Goal: Task Accomplishment & Management: Manage account settings

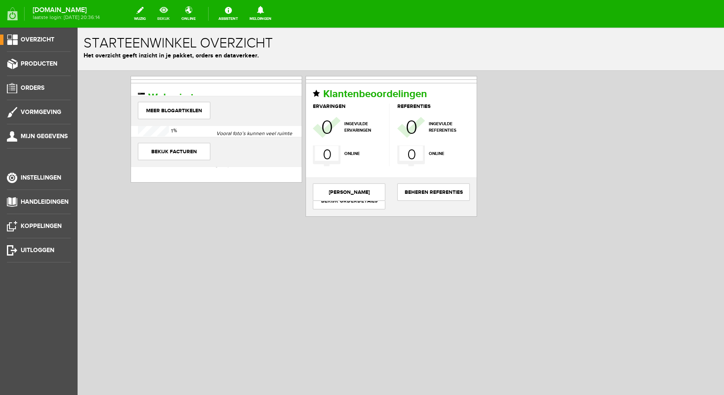
click at [174, 16] on link "bekijk" at bounding box center [163, 13] width 23 height 19
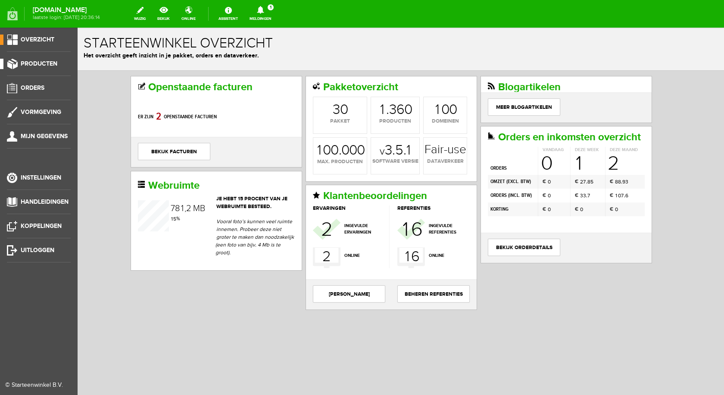
click at [38, 62] on span "Producten" at bounding box center [39, 63] width 37 height 7
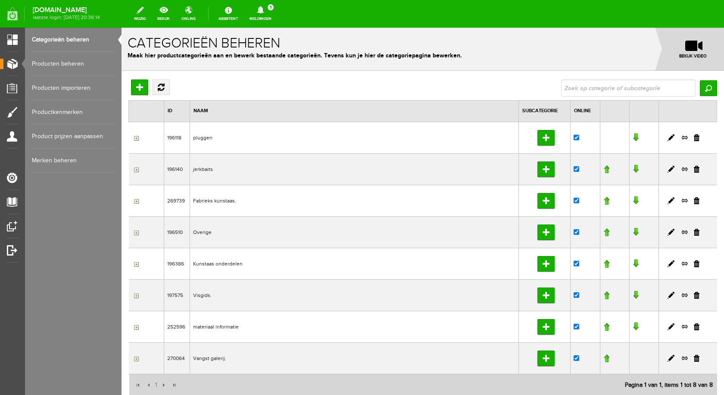
click at [59, 57] on link "Producten beheren" at bounding box center [73, 64] width 83 height 24
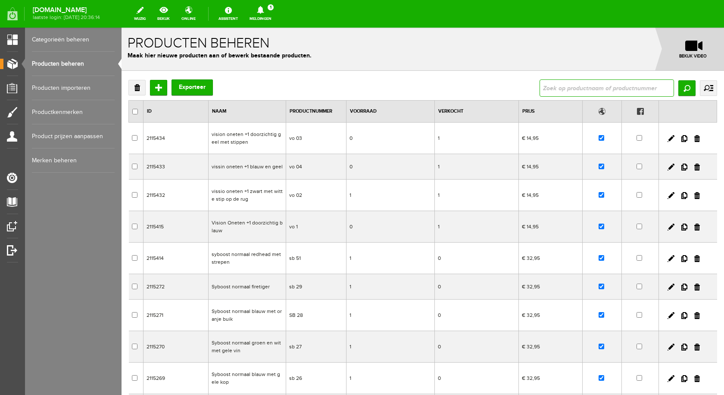
drag, startPoint x: 604, startPoint y: 87, endPoint x: 597, endPoint y: 87, distance: 7.3
click at [604, 87] on input "text" at bounding box center [607, 87] width 135 height 17
type input "vision"
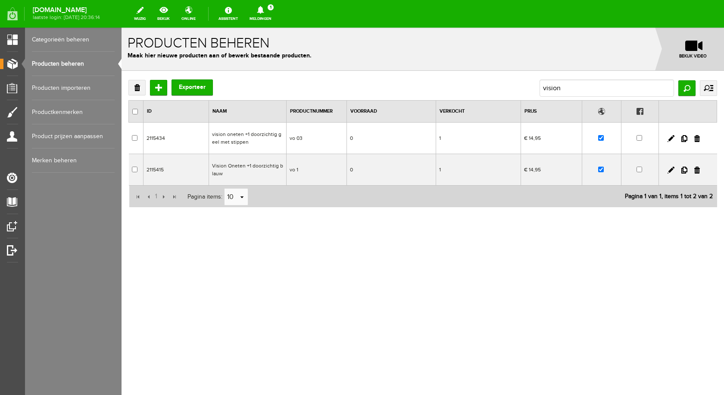
click at [59, 59] on link "Producten beheren" at bounding box center [73, 64] width 83 height 24
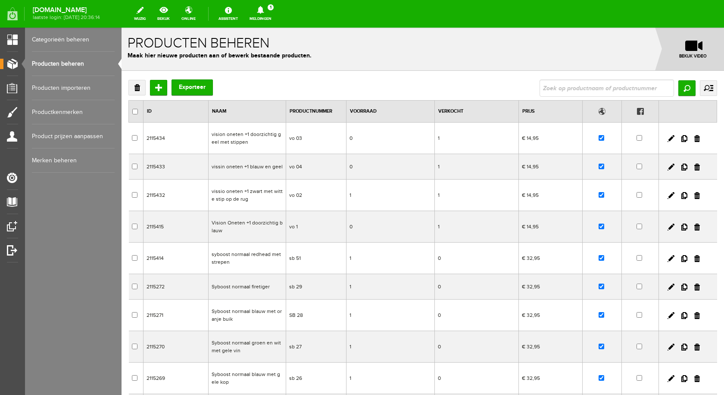
click at [228, 167] on td "vissin oneten +1 blauw en geel" at bounding box center [247, 166] width 78 height 25
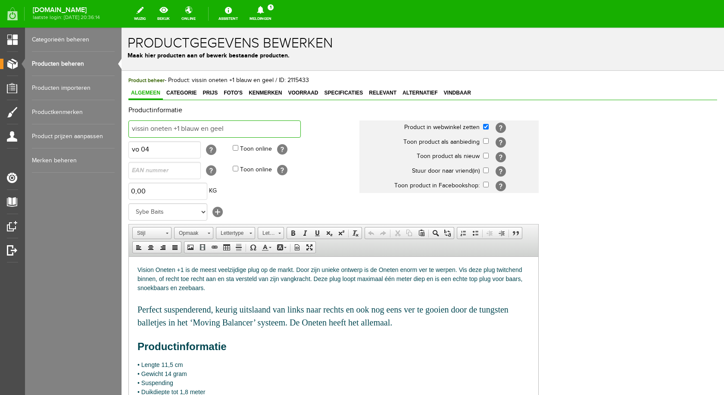
click at [148, 128] on input "vissin oneten +1 blauw en geel" at bounding box center [214, 128] width 172 height 17
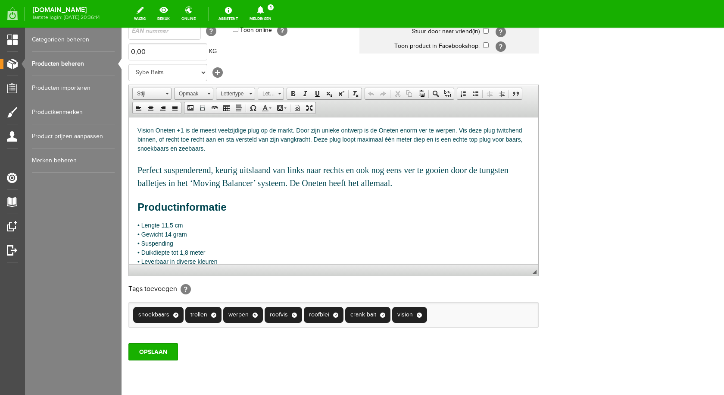
scroll to position [169, 0]
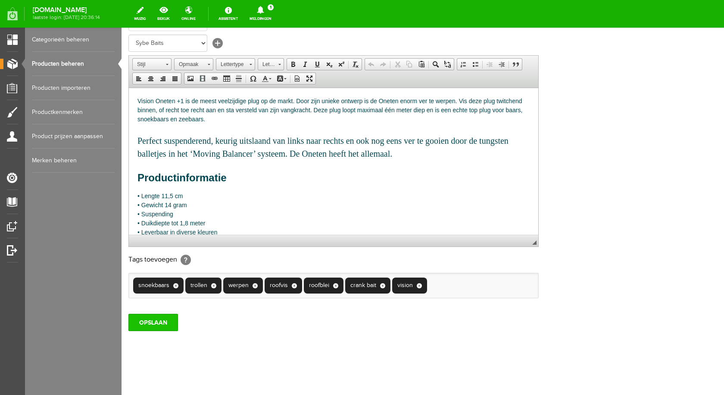
click at [170, 325] on input "OPSLAAN" at bounding box center [153, 321] width 50 height 17
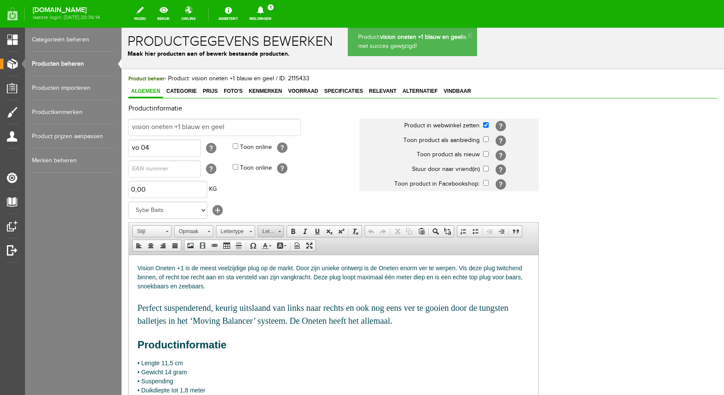
scroll to position [0, 0]
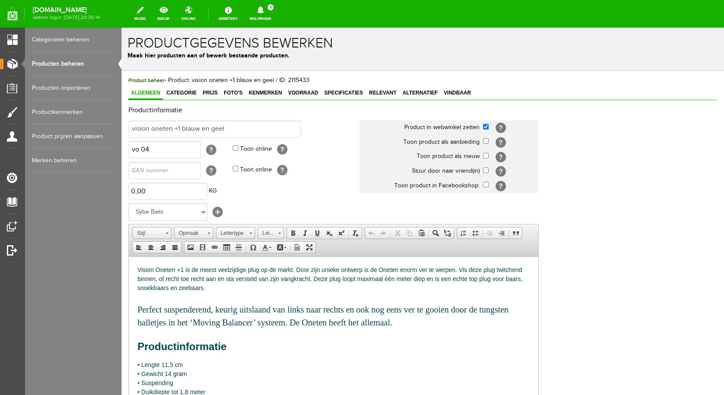
click at [58, 66] on link "Producten beheren" at bounding box center [73, 64] width 83 height 24
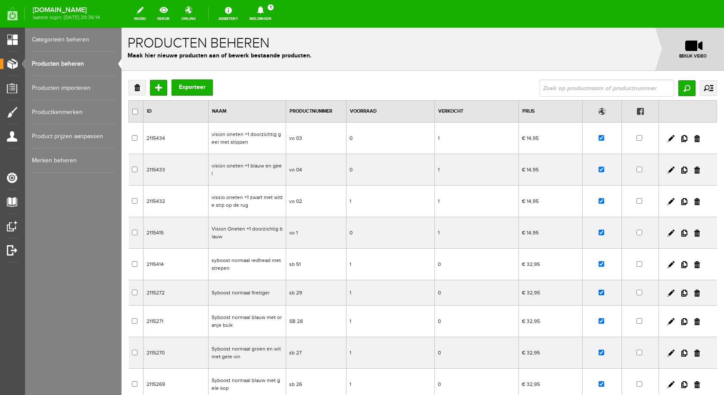
click at [221, 191] on td "vissio oneten +1 zwart met witte stip op de rug" at bounding box center [247, 200] width 78 height 31
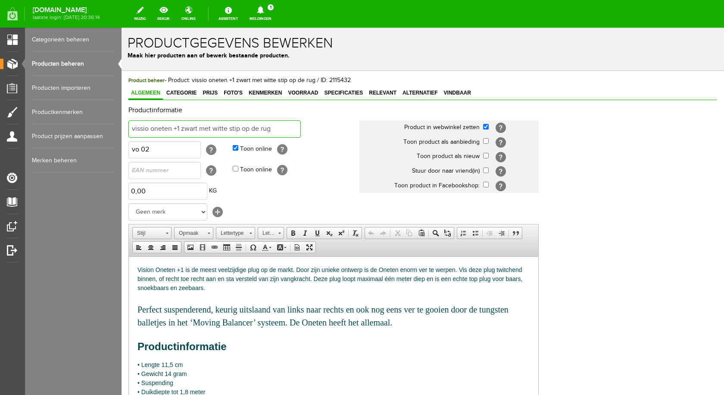
click at [148, 128] on input "vissio oneten +1 zwart met witte stip op de rug" at bounding box center [214, 128] width 172 height 17
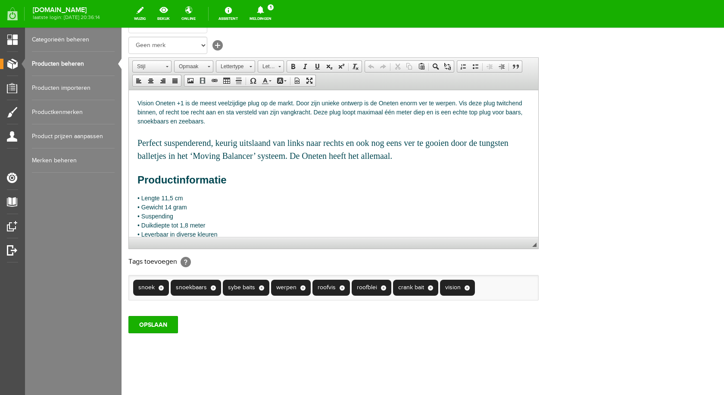
scroll to position [169, 0]
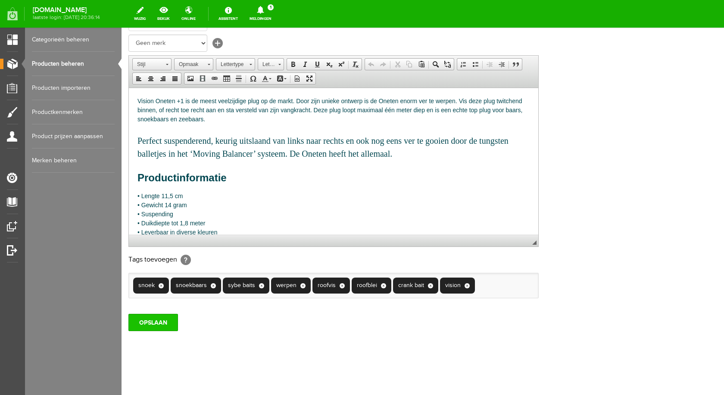
type input "vision oneten +1 zwart met witte stip op de rug"
click at [161, 327] on input "OPSLAAN" at bounding box center [153, 321] width 50 height 17
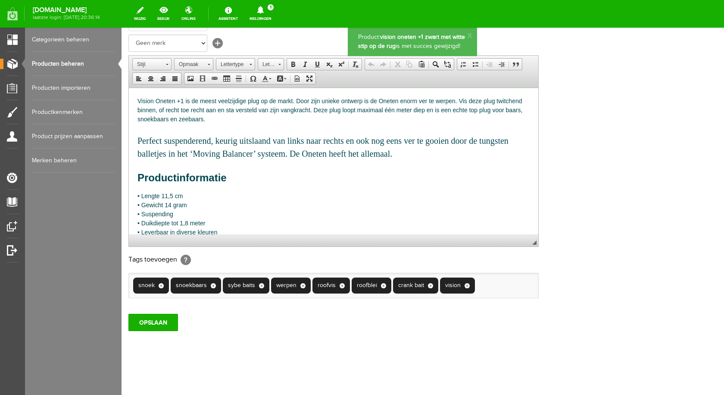
scroll to position [0, 0]
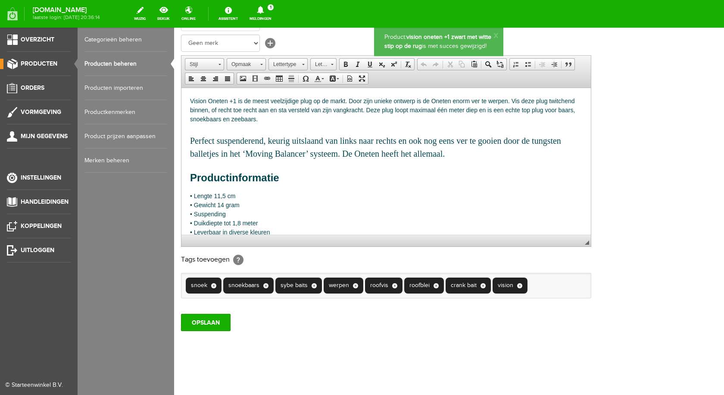
click at [107, 67] on link "Producten beheren" at bounding box center [126, 64] width 83 height 24
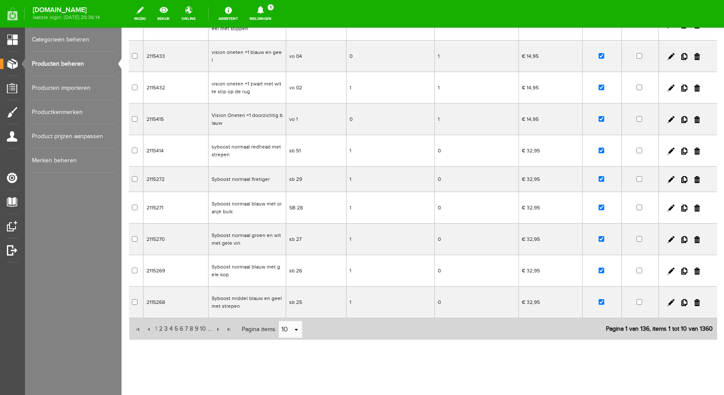
scroll to position [117, 0]
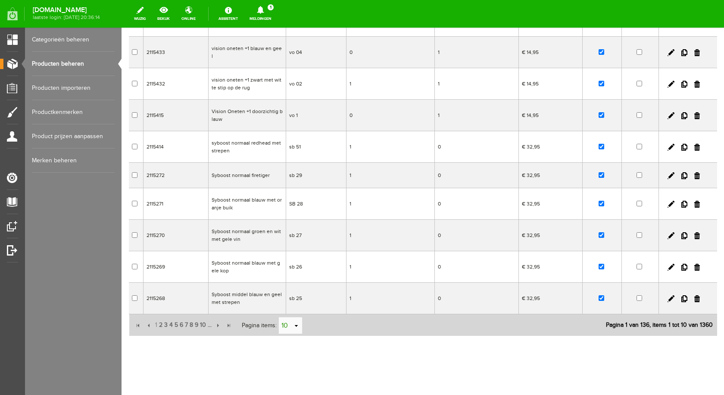
click at [296, 319] on link "select" at bounding box center [296, 325] width 7 height 16
click at [291, 308] on li "50" at bounding box center [290, 303] width 23 height 14
type input "50"
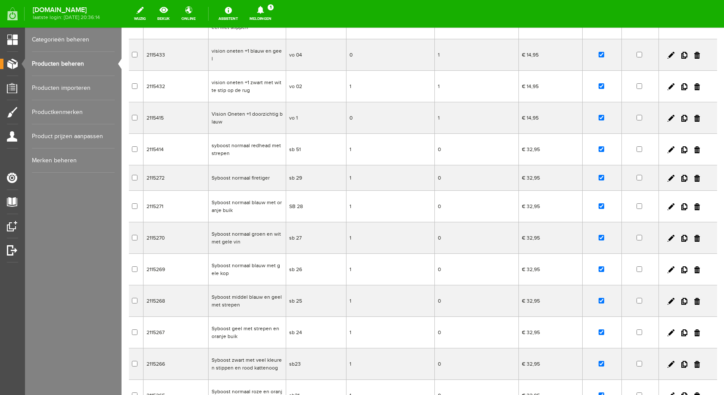
scroll to position [0, 0]
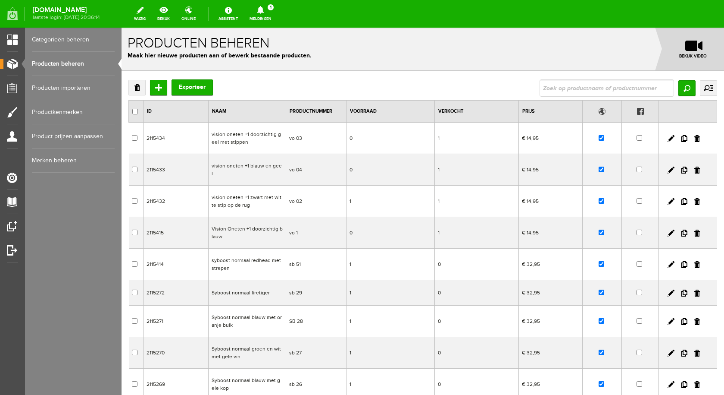
click at [240, 135] on td "vision oneten +1 doorzichtig geel met stippen" at bounding box center [247, 137] width 78 height 31
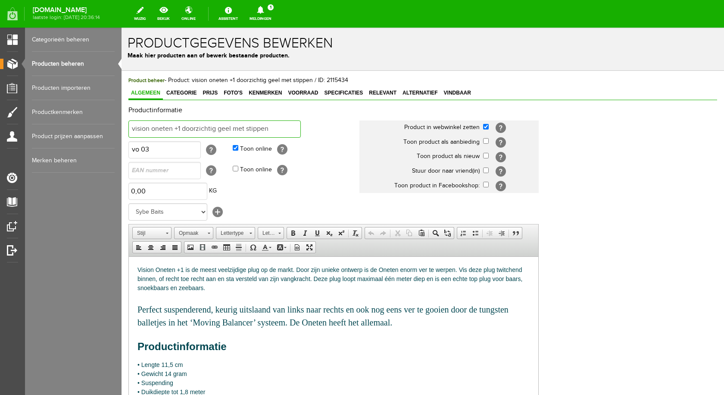
click at [164, 128] on input "vision oneten +1 doorzichtig geel met stippen" at bounding box center [214, 128] width 172 height 17
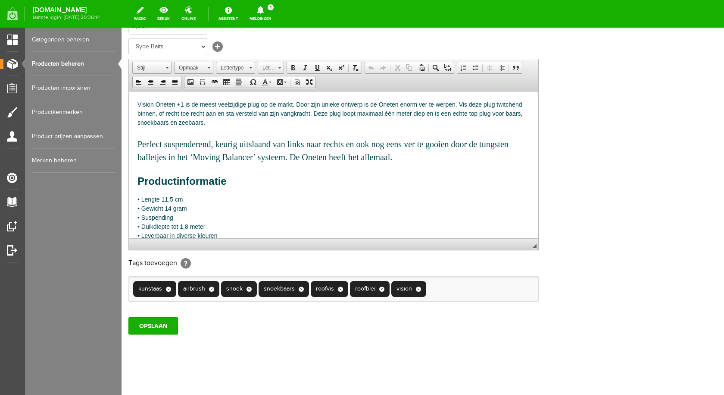
scroll to position [169, 0]
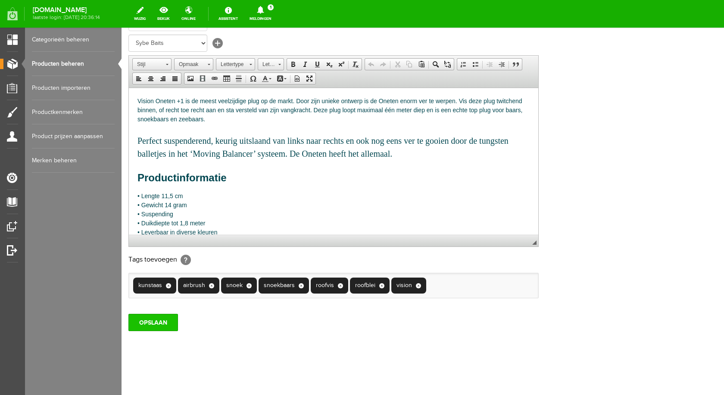
type input "vision one ten +1 doorzichtig geel met stippen"
click at [161, 323] on input "OPSLAAN" at bounding box center [153, 321] width 50 height 17
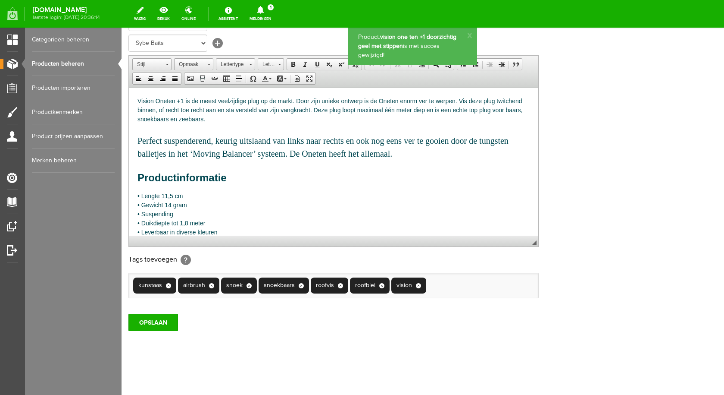
scroll to position [0, 0]
click at [166, 319] on input "OPSLAAN" at bounding box center [153, 321] width 50 height 17
click at [72, 59] on link "Producten beheren" at bounding box center [73, 64] width 83 height 24
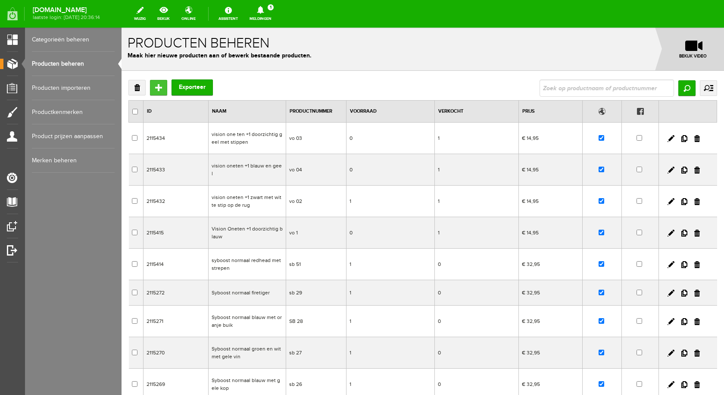
click at [154, 85] on input "Toevoegen" at bounding box center [158, 88] width 17 height 16
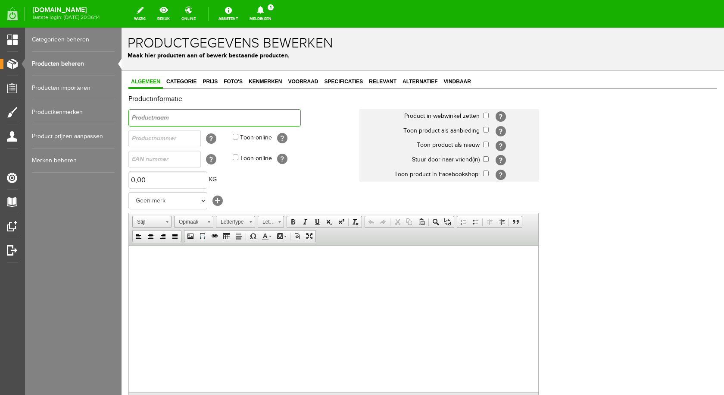
click at [178, 113] on input "text" at bounding box center [214, 117] width 172 height 17
drag, startPoint x: 97, startPoint y: 80, endPoint x: 89, endPoint y: 80, distance: 7.8
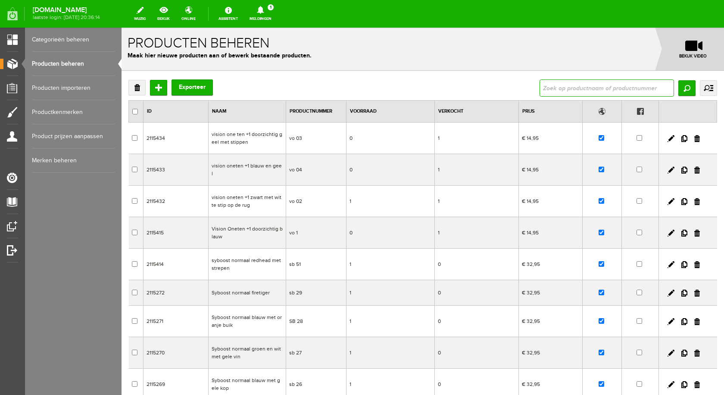
click at [550, 90] on input "text" at bounding box center [607, 87] width 135 height 17
type input "oneten."
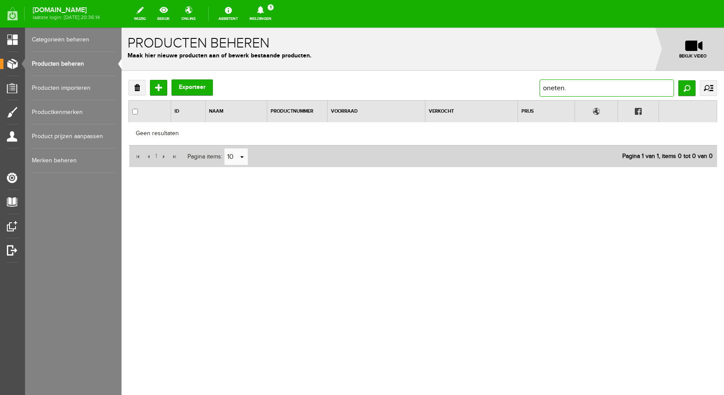
click at [567, 89] on input "oneten." at bounding box center [607, 87] width 135 height 17
type input "oneten"
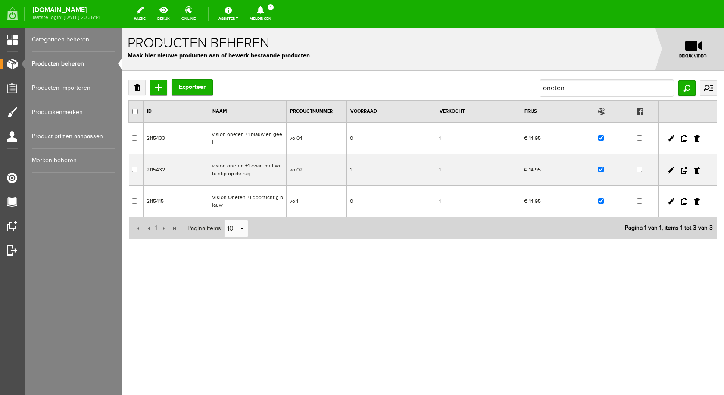
click at [86, 58] on link "Producten beheren" at bounding box center [73, 64] width 83 height 24
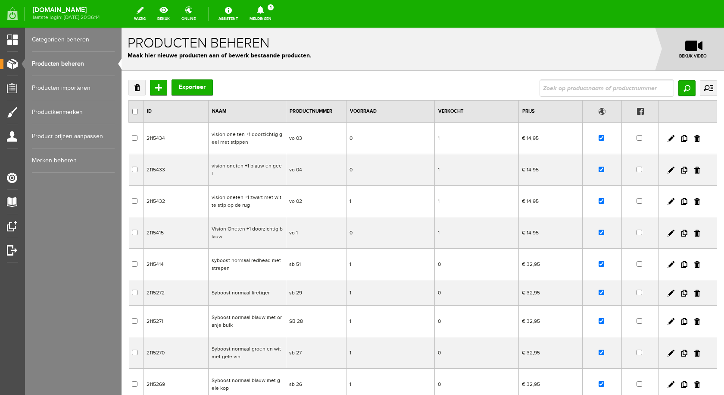
click at [237, 135] on td "vision one ten +1 doorzichtig geel met stippen" at bounding box center [247, 137] width 78 height 31
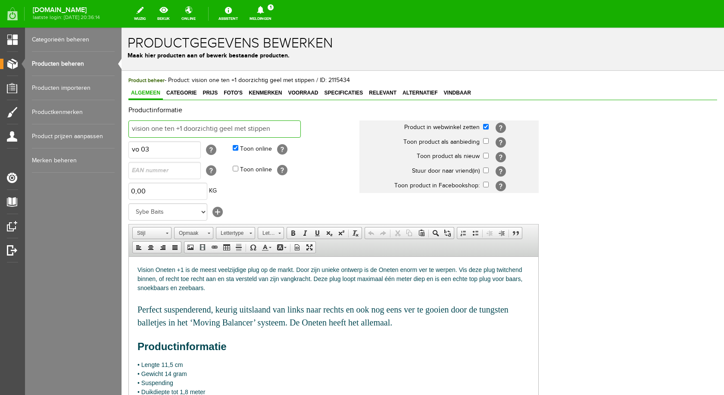
click at [164, 128] on input "vision one ten +1 doorzichtig geel met stippen" at bounding box center [214, 128] width 172 height 17
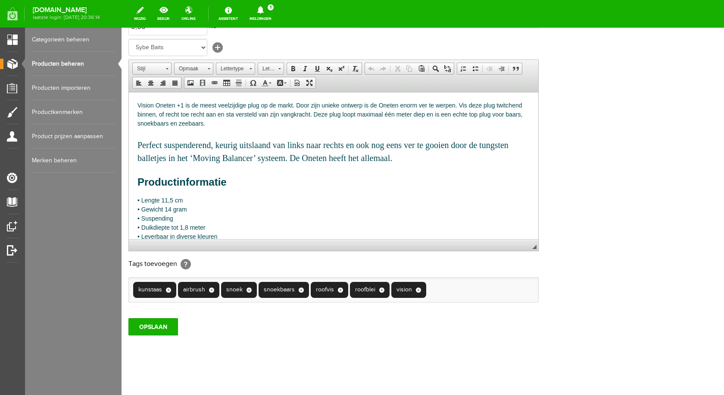
scroll to position [169, 0]
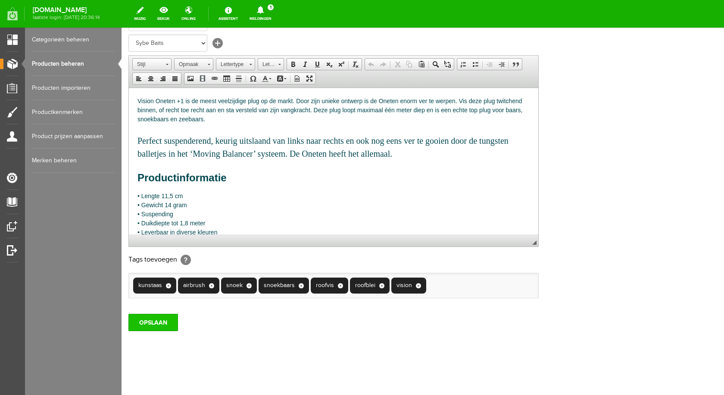
type input "vision oneten +1 doorzichtig geel met stippen"
click at [157, 322] on input "OPSLAAN" at bounding box center [153, 321] width 50 height 17
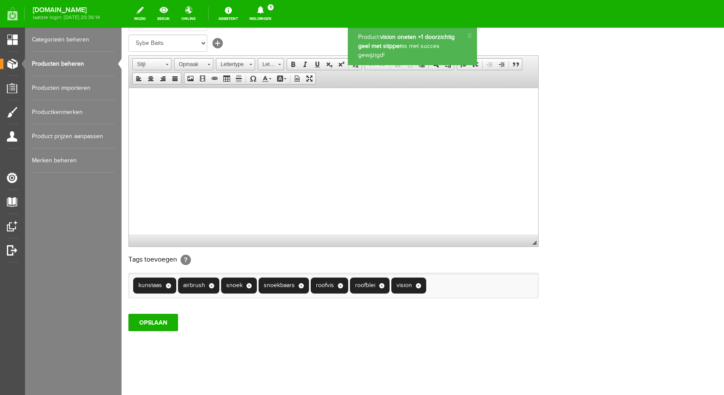
click at [89, 65] on link "Producten beheren" at bounding box center [73, 64] width 83 height 24
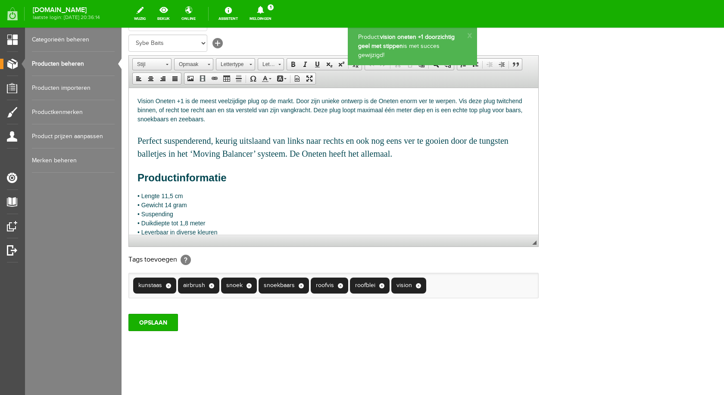
scroll to position [0, 0]
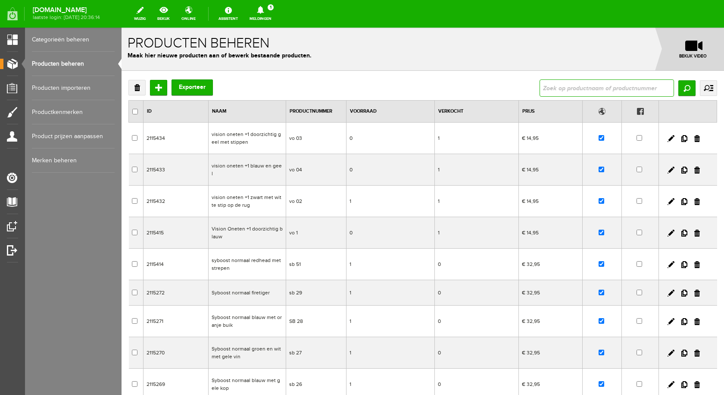
click at [607, 83] on input "text" at bounding box center [607, 87] width 135 height 17
type input "vision"
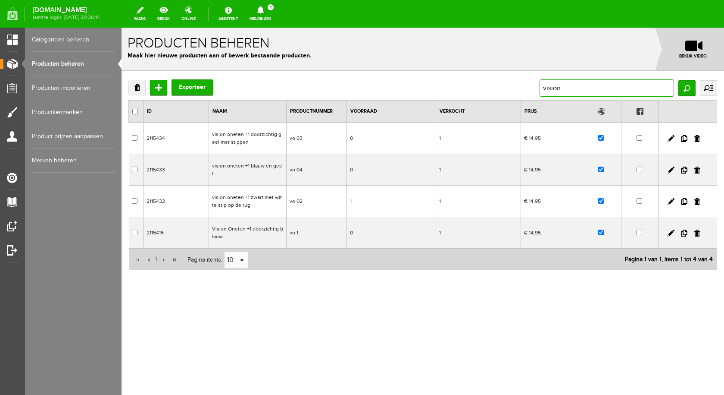
click at [565, 87] on input "vision" at bounding box center [607, 87] width 135 height 17
type input "v"
paste input "vision oneten +1 doorzichtig geel met stippen"
type input "vision oneten +1 doorzichtig geel met stippen"
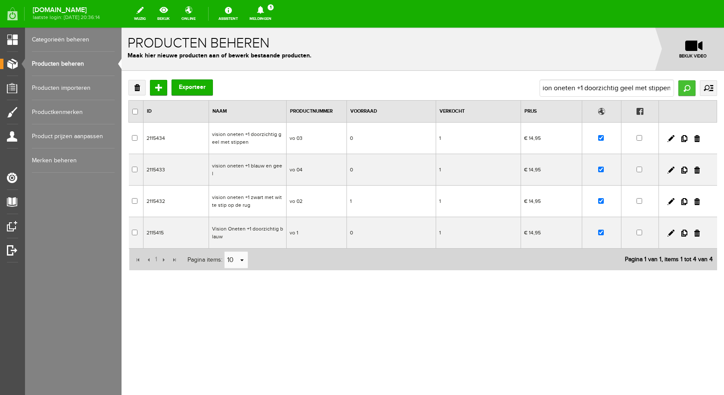
click at [688, 90] on input "Zoeken" at bounding box center [687, 88] width 17 height 16
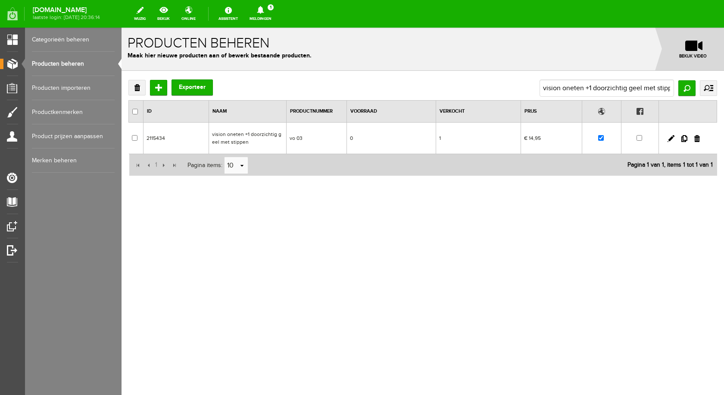
click at [246, 131] on td "vision oneten +1 doorzichtig geel met stippen" at bounding box center [248, 137] width 78 height 31
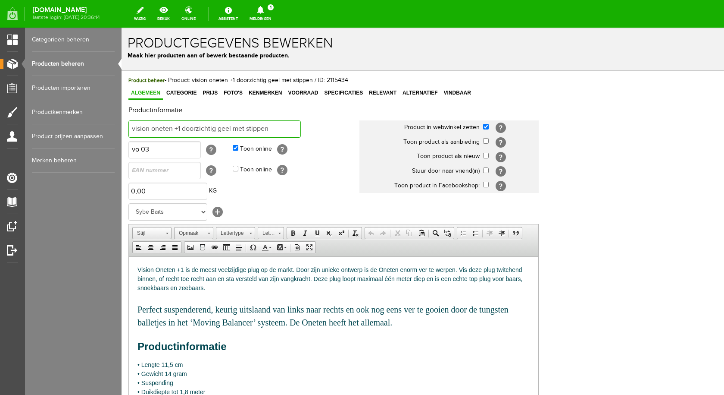
click at [273, 127] on input "vision oneten +1 doorzichtig geel met stippen" at bounding box center [214, 128] width 172 height 17
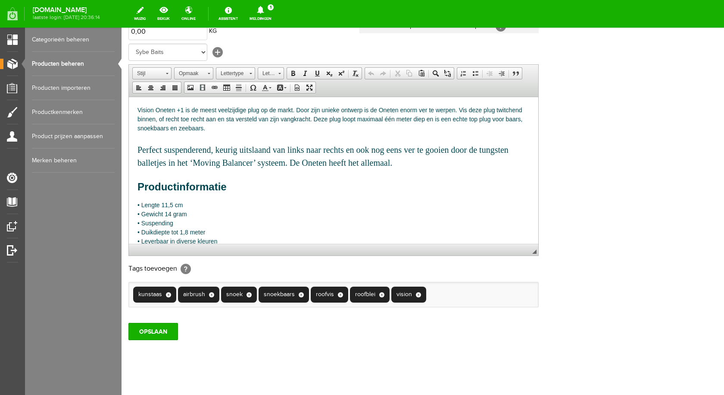
scroll to position [169, 0]
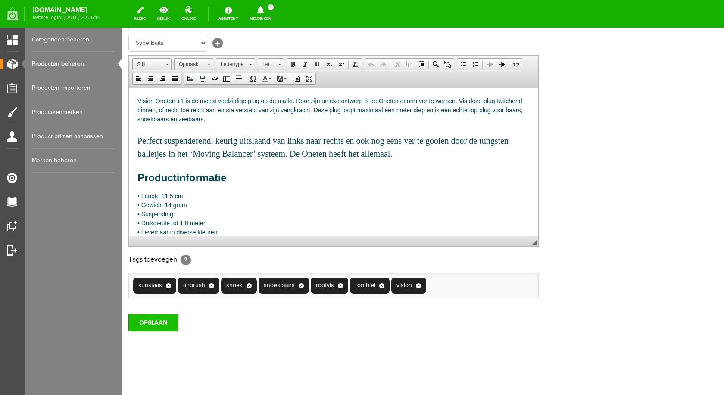
type input "vision oneten +1 fire tiger"
click at [152, 323] on input "OPSLAAN" at bounding box center [153, 321] width 50 height 17
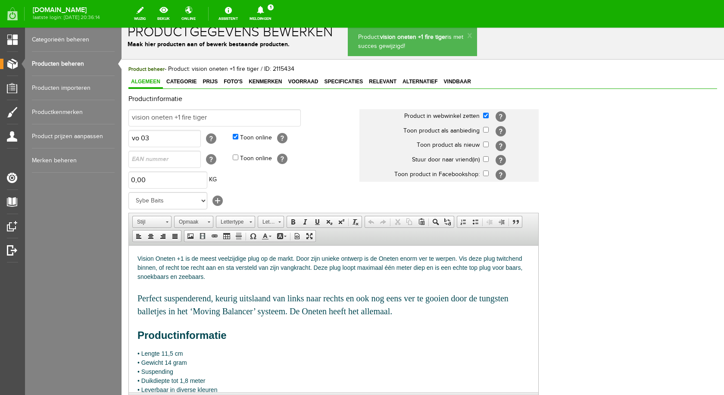
scroll to position [0, 0]
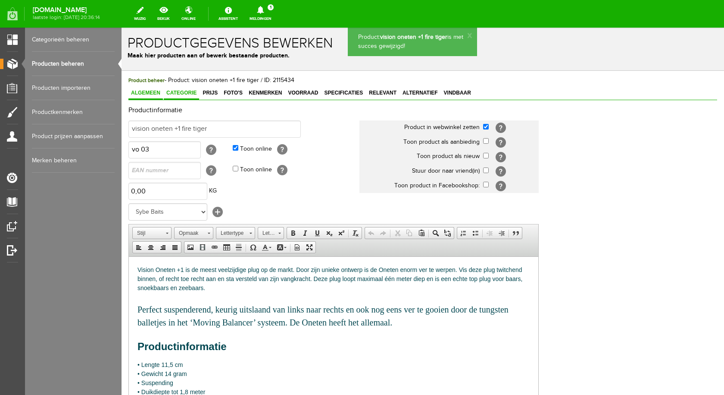
click at [186, 89] on link "Categorie" at bounding box center [181, 93] width 35 height 13
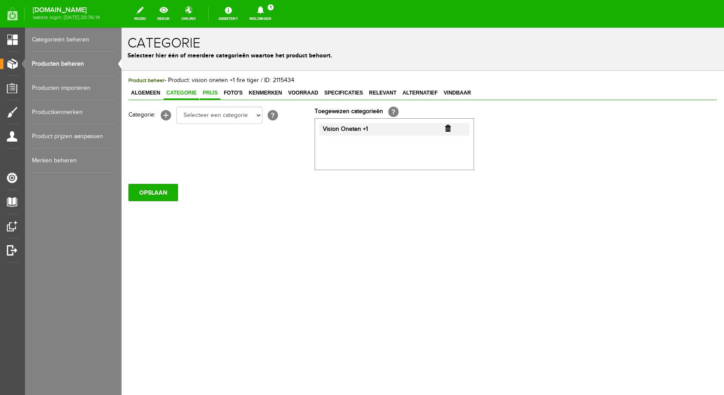
click at [211, 94] on span "Prijs" at bounding box center [210, 93] width 20 height 6
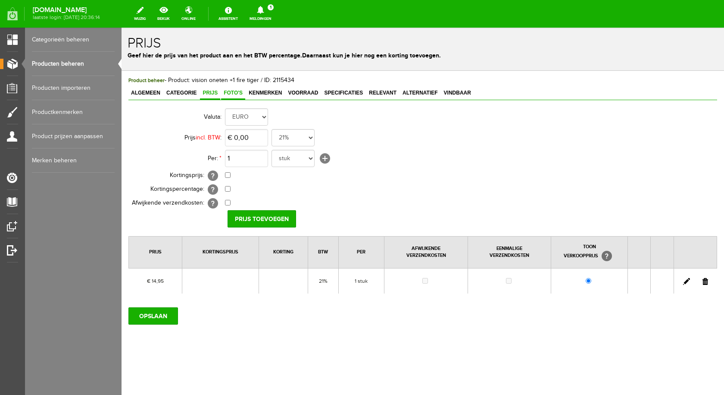
click at [230, 96] on link "Foto's" at bounding box center [233, 93] width 24 height 13
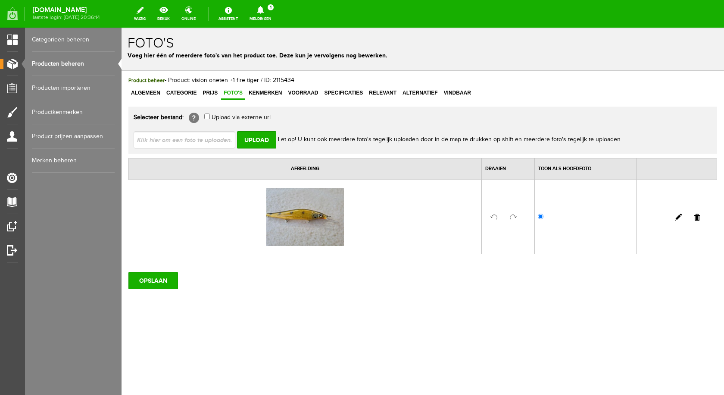
click at [201, 145] on input "file" at bounding box center [188, 139] width 109 height 16
click at [154, 91] on span "Algemeen" at bounding box center [145, 93] width 34 height 6
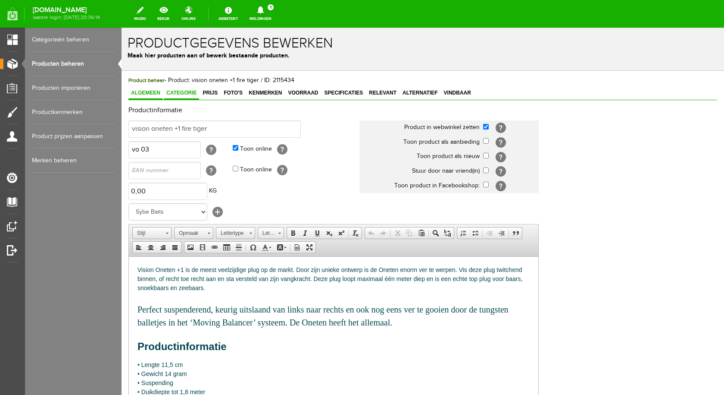
click at [182, 92] on span "Categorie" at bounding box center [181, 93] width 35 height 6
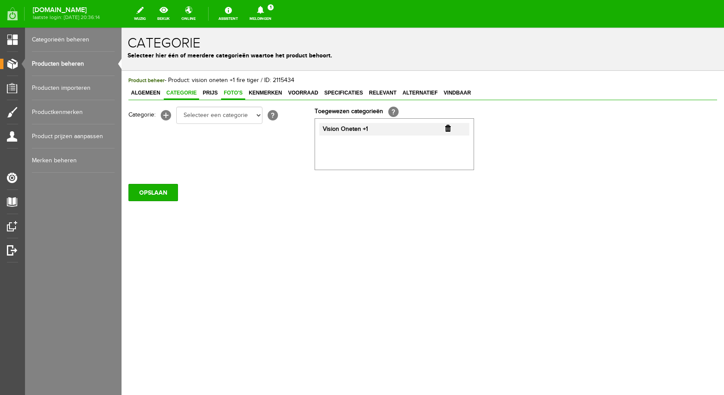
click at [226, 92] on span "Foto's" at bounding box center [233, 93] width 24 height 6
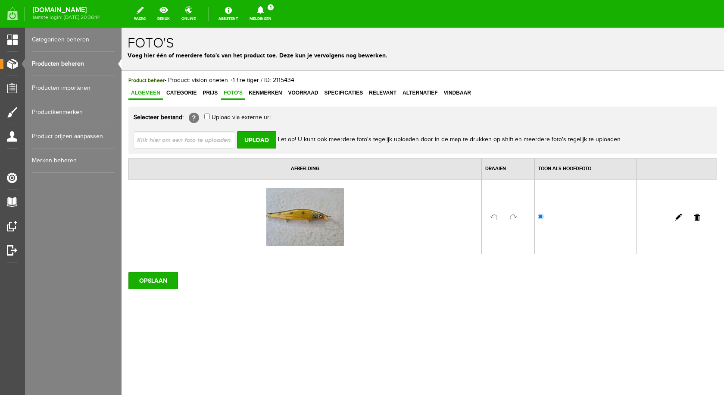
click at [147, 94] on span "Algemeen" at bounding box center [145, 93] width 34 height 6
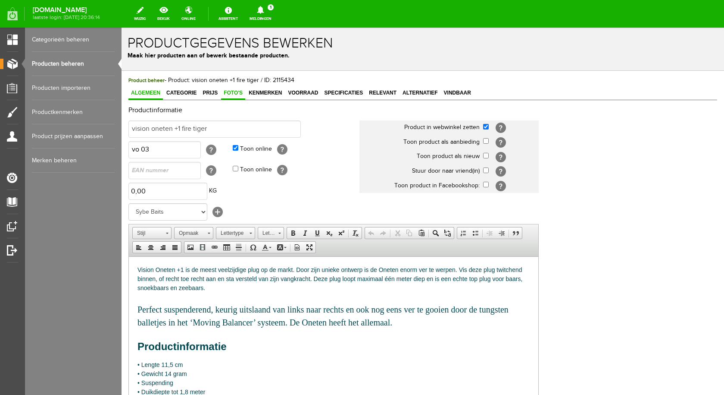
click at [240, 95] on span "Foto's" at bounding box center [233, 93] width 24 height 6
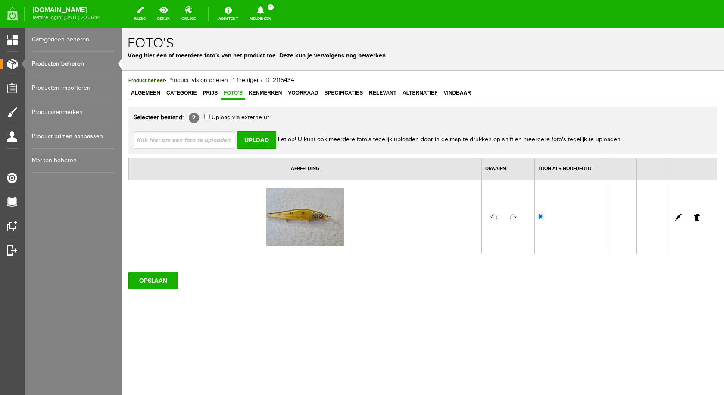
click at [218, 138] on input "file" at bounding box center [188, 139] width 109 height 16
type input "C:\fakepath\vision oneten +1 firetiger.jpg"
type input "vision oneten +1 firetiger.jpg"
click at [261, 140] on input "Upload" at bounding box center [256, 139] width 39 height 17
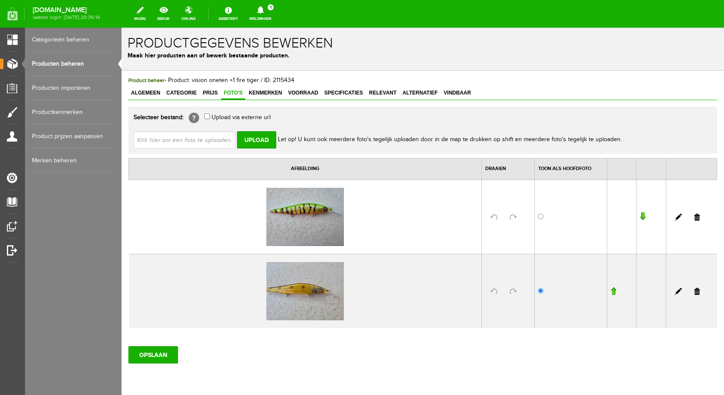
click at [695, 292] on link at bounding box center [698, 291] width 6 height 7
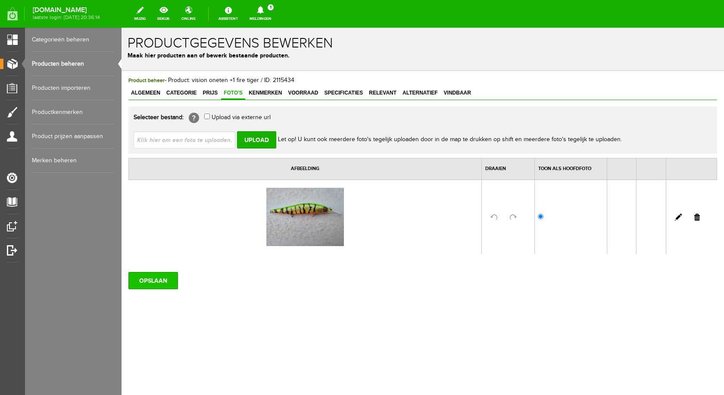
click at [171, 279] on input "OPSLAAN" at bounding box center [153, 280] width 50 height 17
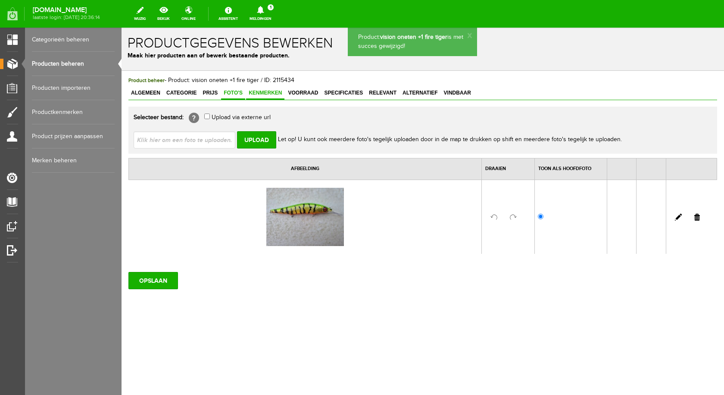
click at [272, 91] on span "Kenmerken" at bounding box center [265, 93] width 38 height 6
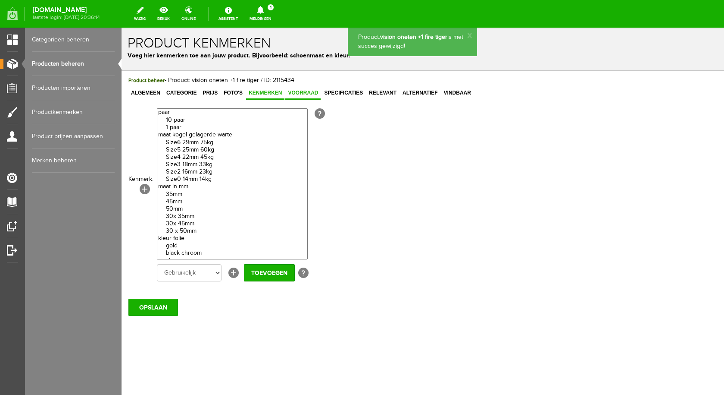
drag, startPoint x: 297, startPoint y: 90, endPoint x: 303, endPoint y: 92, distance: 6.4
click at [297, 91] on span "Voorraad" at bounding box center [302, 93] width 35 height 6
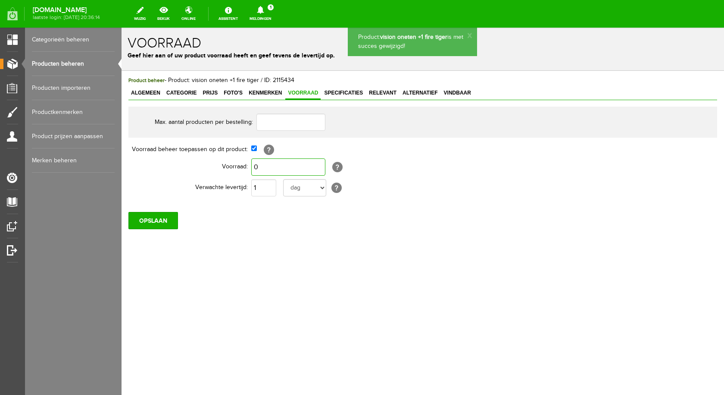
click at [291, 162] on input "0" at bounding box center [288, 166] width 74 height 17
type input "1"
click at [166, 216] on input "OPSLAAN" at bounding box center [153, 220] width 50 height 17
click at [350, 96] on span "Specificaties" at bounding box center [344, 93] width 44 height 6
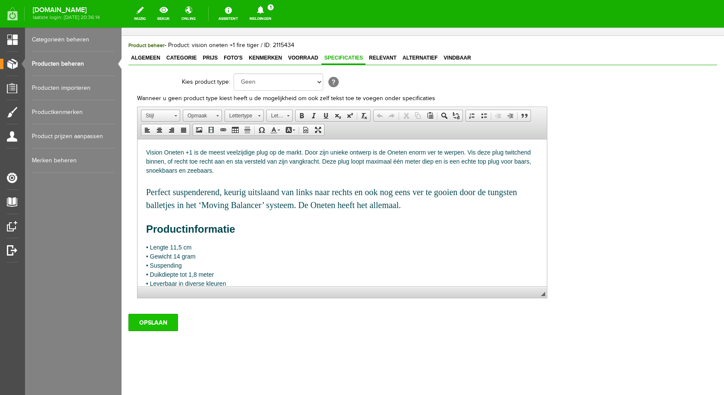
click at [166, 324] on input "OPSLAAN" at bounding box center [153, 321] width 50 height 17
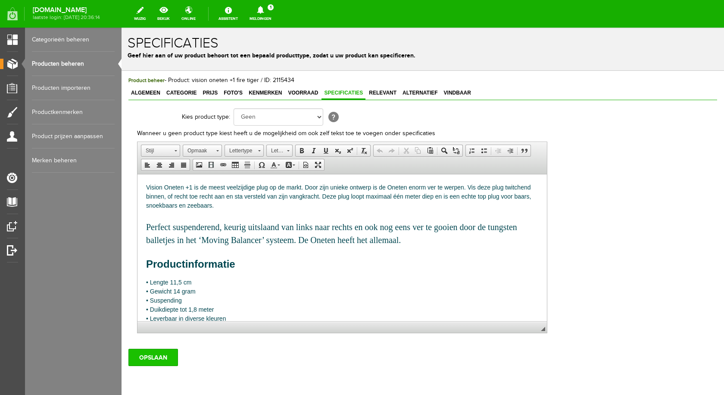
click at [160, 354] on input "OPSLAAN" at bounding box center [153, 356] width 50 height 17
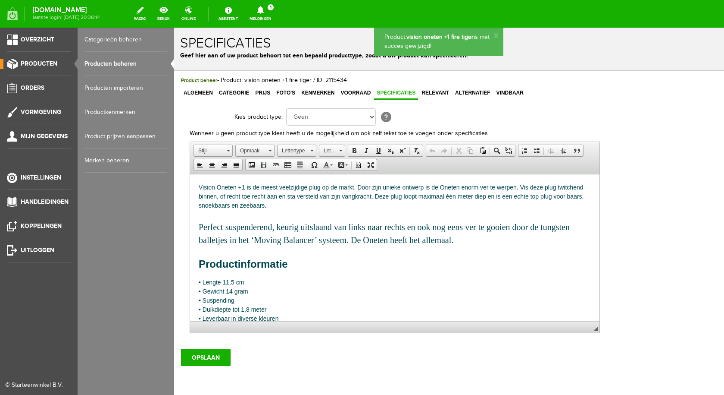
drag, startPoint x: 47, startPoint y: 61, endPoint x: 52, endPoint y: 61, distance: 5.2
click at [47, 60] on span "Producten" at bounding box center [39, 63] width 37 height 7
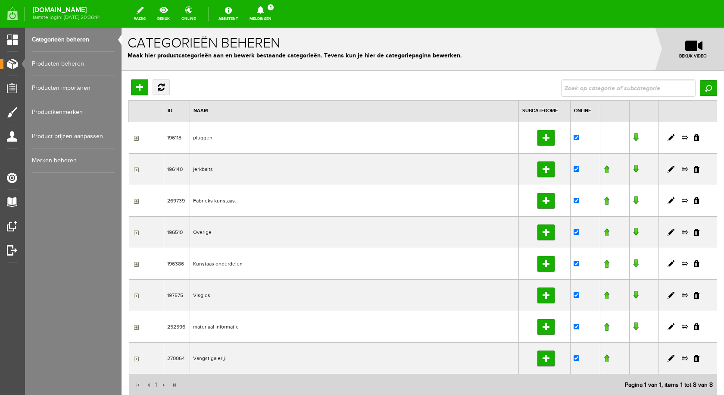
drag, startPoint x: 66, startPoint y: 66, endPoint x: 75, endPoint y: 66, distance: 9.5
click at [66, 66] on link "Producten beheren" at bounding box center [73, 64] width 83 height 24
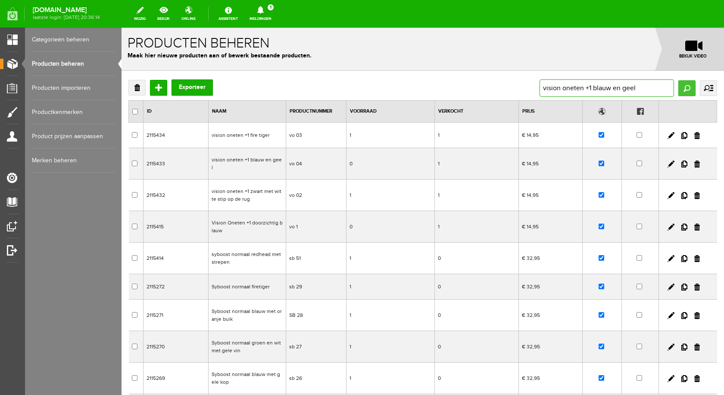
type input "vision oneten +1 blauw en geel"
click at [679, 85] on input "Zoeken" at bounding box center [687, 88] width 17 height 16
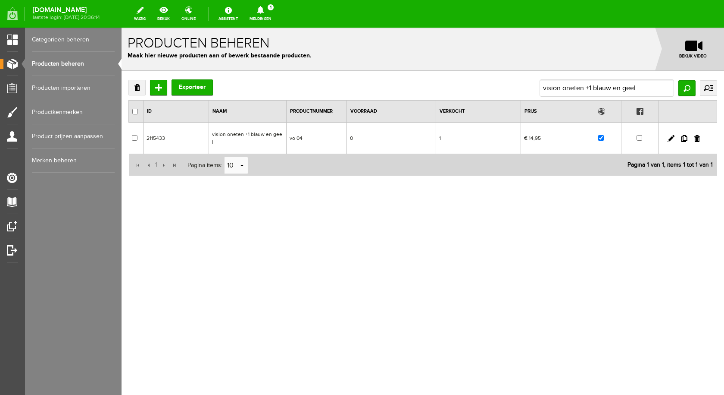
click at [261, 136] on td "vision oneten +1 blauw en geel" at bounding box center [248, 137] width 78 height 31
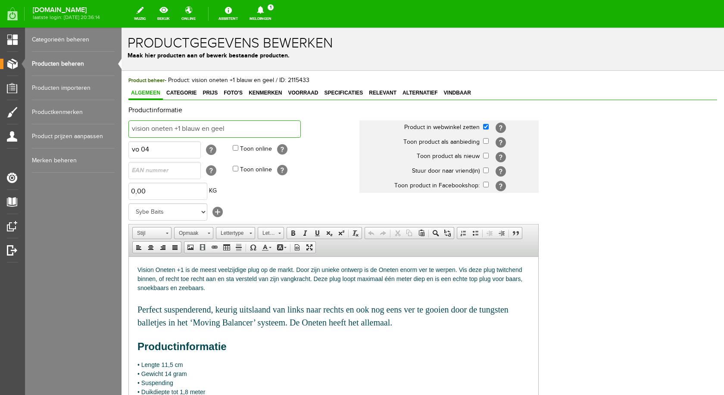
click at [230, 127] on input "vision oneten +1 blauw en geel" at bounding box center [214, 128] width 172 height 17
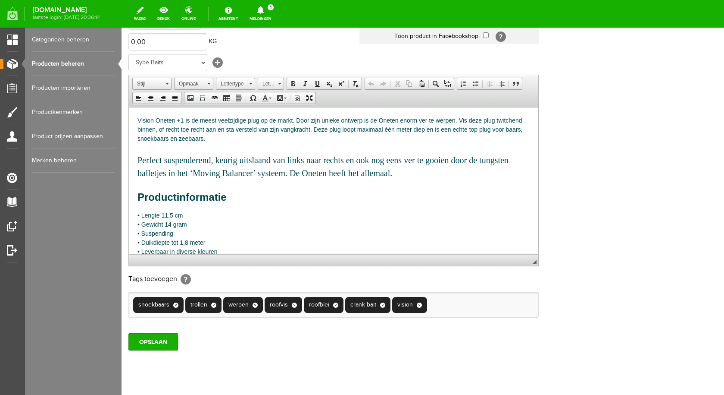
scroll to position [169, 0]
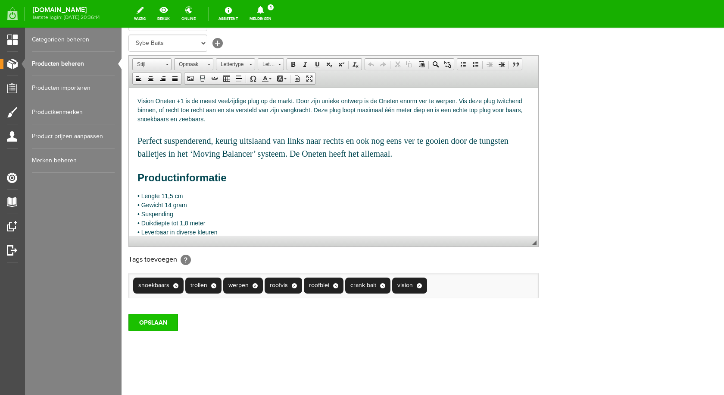
type input "vision oneten +1 hot tiger"
click at [169, 326] on input "OPSLAAN" at bounding box center [153, 321] width 50 height 17
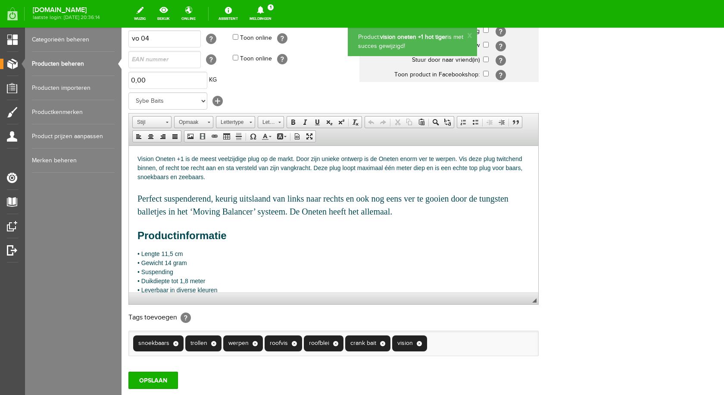
scroll to position [0, 0]
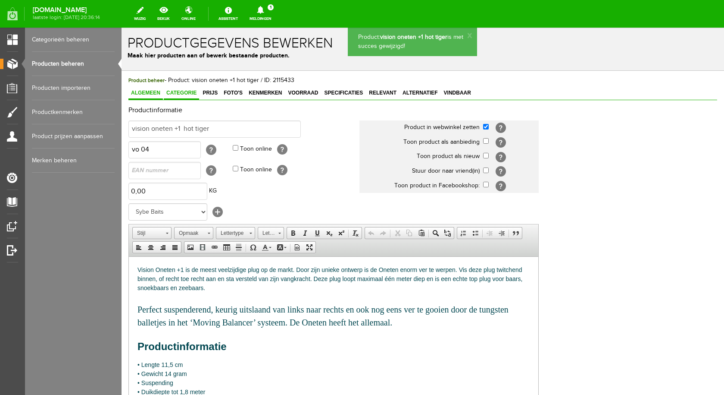
click at [188, 91] on span "Categorie" at bounding box center [181, 93] width 35 height 6
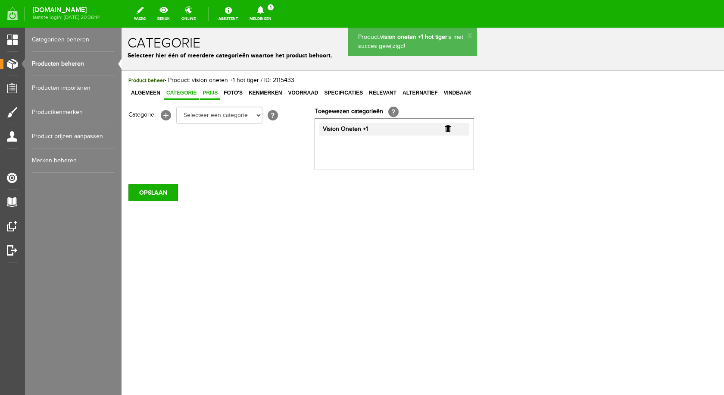
click at [207, 91] on span "Prijs" at bounding box center [210, 93] width 20 height 6
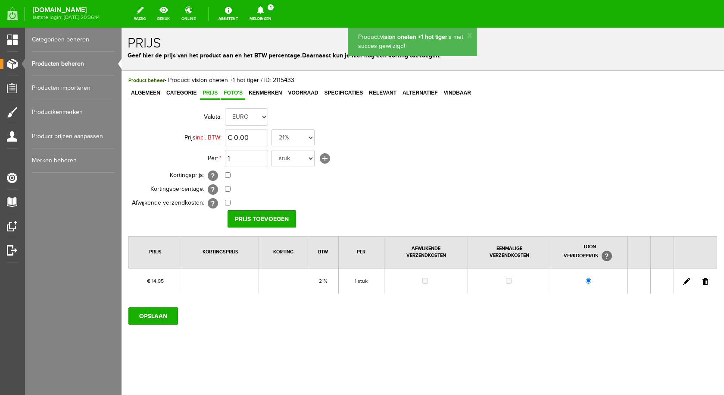
click at [229, 91] on span "Foto's" at bounding box center [233, 93] width 24 height 6
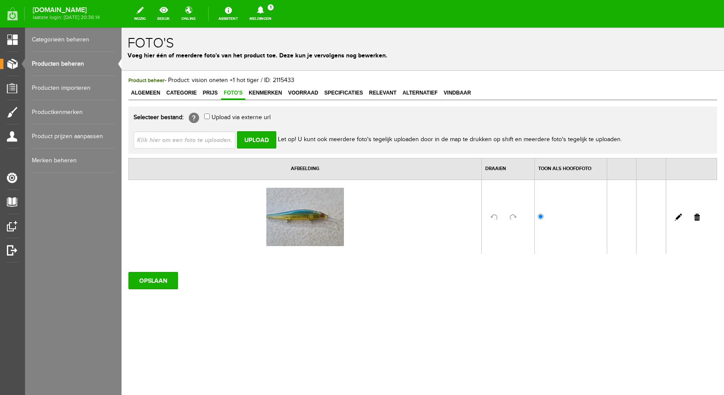
click at [213, 140] on input "file" at bounding box center [188, 139] width 109 height 16
type input "C:\fakepath\vision oneten +1 hot tiger.jpg"
type input "vision oneten +1 hot tiger.jpg"
click at [259, 139] on input "Upload" at bounding box center [256, 139] width 39 height 17
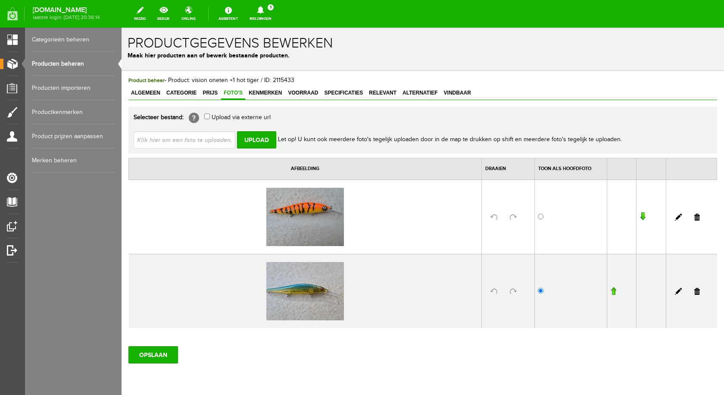
drag, startPoint x: 691, startPoint y: 291, endPoint x: 387, endPoint y: 45, distance: 391.5
click at [695, 291] on link at bounding box center [698, 291] width 6 height 7
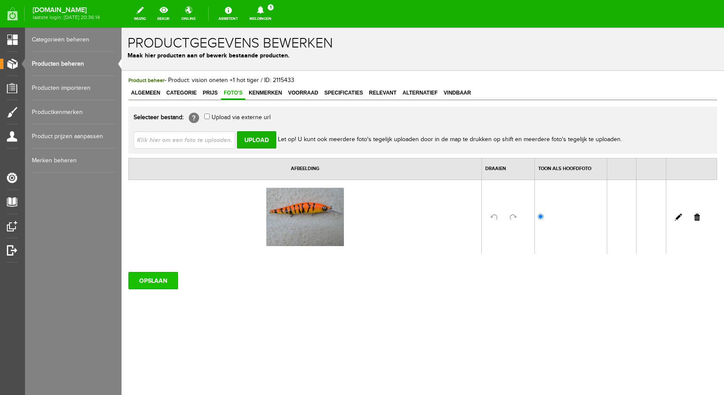
click at [171, 280] on input "OPSLAAN" at bounding box center [153, 280] width 50 height 17
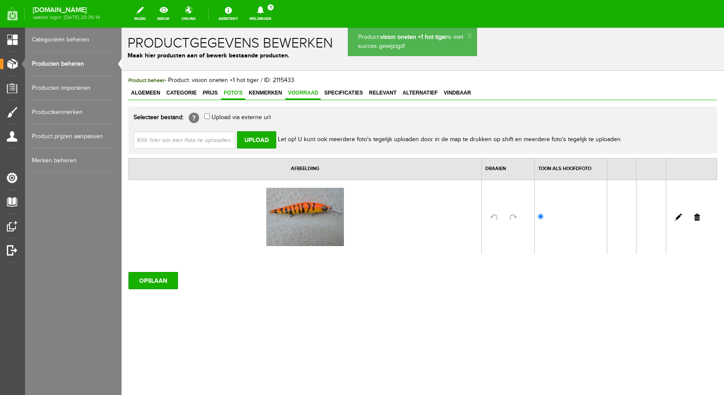
click at [300, 94] on span "Voorraad" at bounding box center [302, 93] width 35 height 6
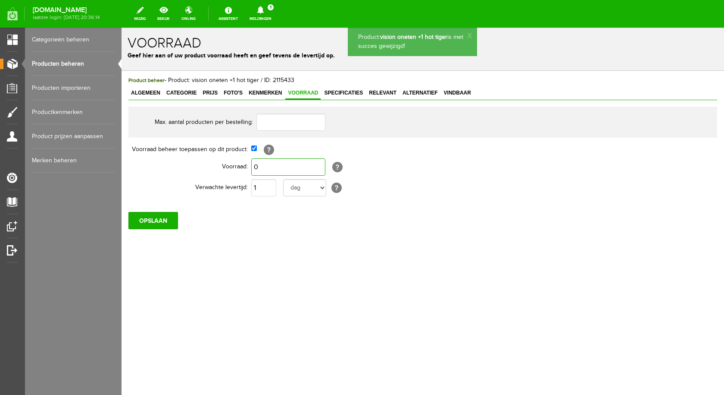
click at [266, 171] on input "0" at bounding box center [288, 166] width 74 height 17
type input "1"
click at [157, 216] on input "OPSLAAN" at bounding box center [153, 220] width 50 height 17
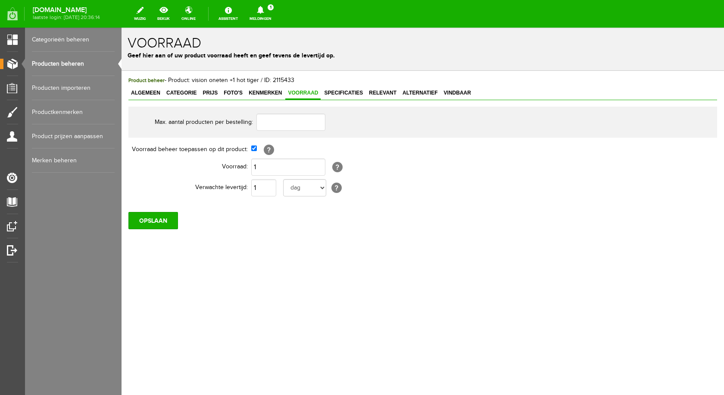
click at [80, 66] on link "Producten beheren" at bounding box center [73, 64] width 83 height 24
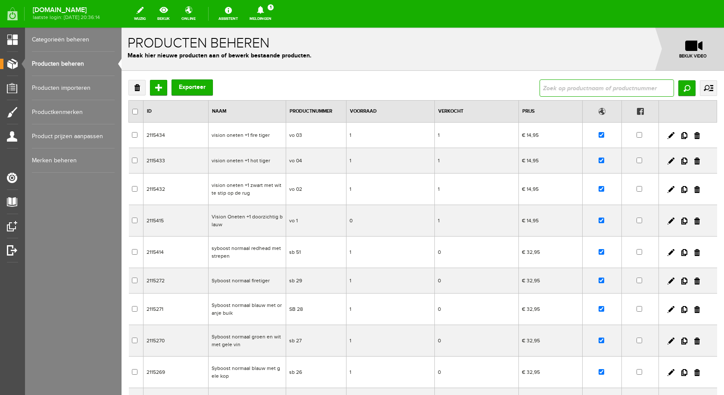
paste input "Vision Oneten +1 doorzichtig blauw"
type input "Vision Oneten +1 doorzichtig blauw"
click at [679, 88] on input "Zoeken" at bounding box center [687, 88] width 17 height 16
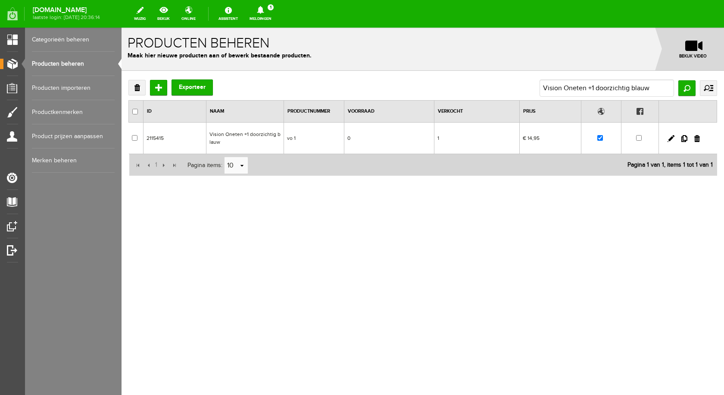
click at [244, 135] on td "Vision Oneten +1 doorzichtig blauw" at bounding box center [245, 137] width 78 height 31
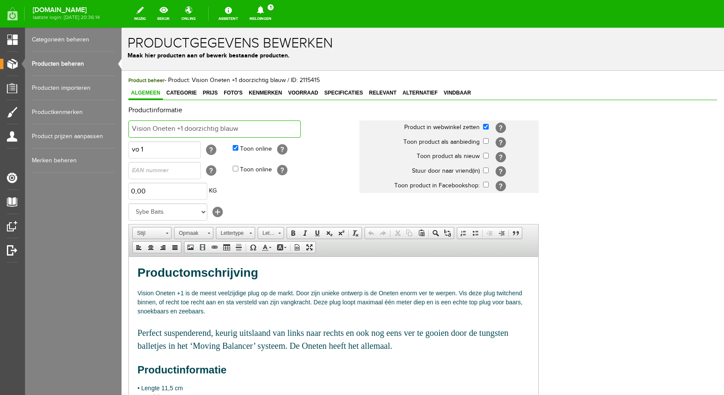
click at [264, 125] on input "Vision Oneten +1 doorzichtig blauw" at bounding box center [214, 128] width 172 height 17
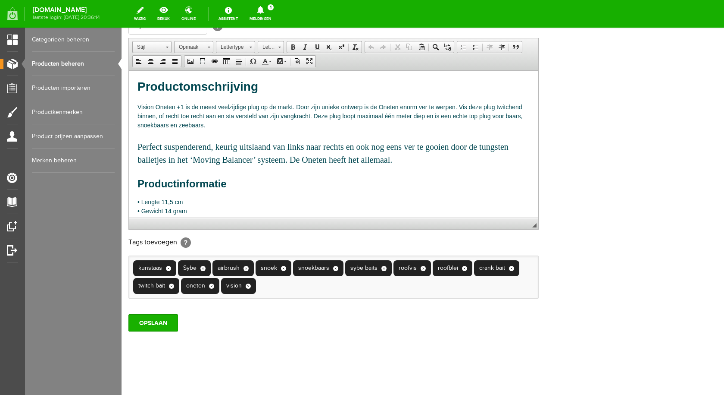
scroll to position [186, 0]
type input "Vision Oneten +1 tigerghost orange tail"
click at [166, 319] on input "OPSLAAN" at bounding box center [153, 321] width 50 height 17
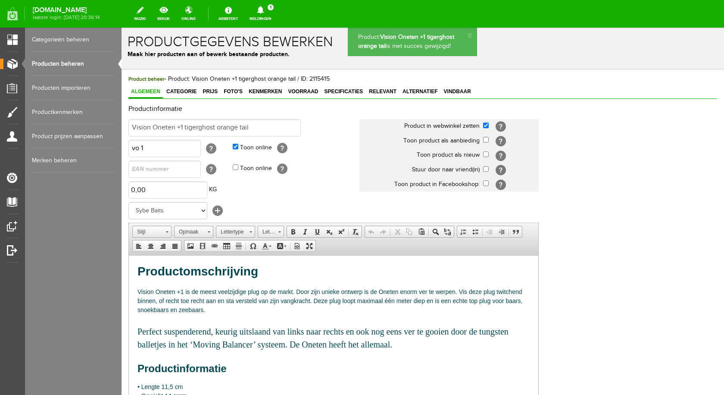
scroll to position [0, 0]
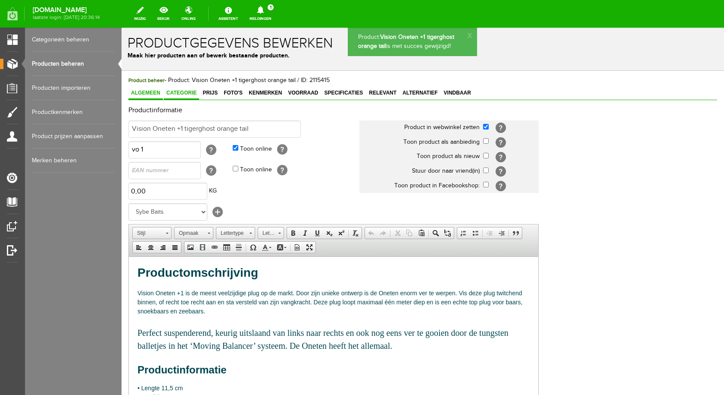
click at [192, 96] on span "Categorie" at bounding box center [181, 93] width 35 height 6
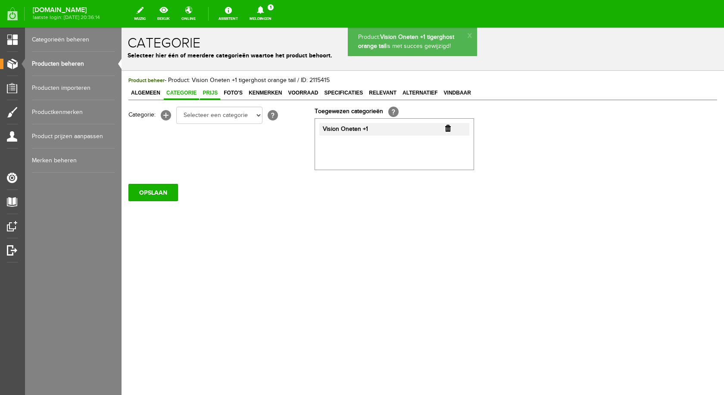
click at [213, 94] on span "Prijs" at bounding box center [210, 93] width 20 height 6
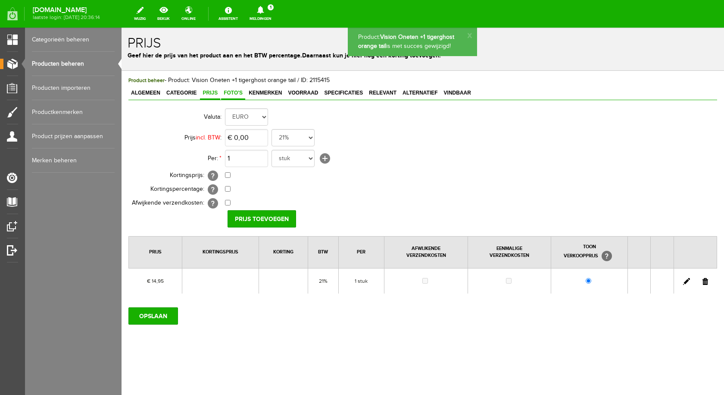
click at [233, 94] on span "Foto's" at bounding box center [233, 93] width 24 height 6
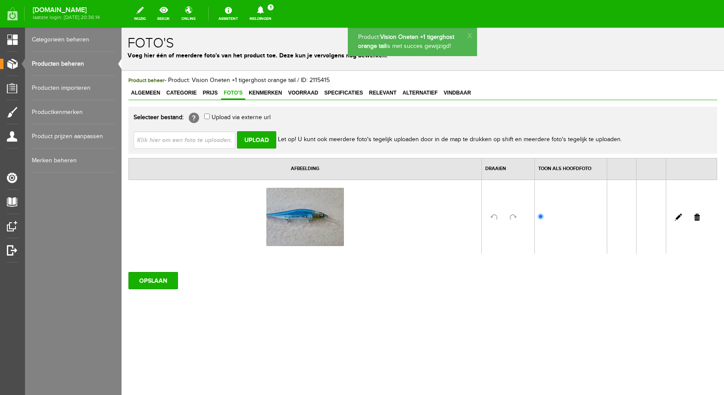
click at [181, 142] on input "file" at bounding box center [188, 139] width 109 height 16
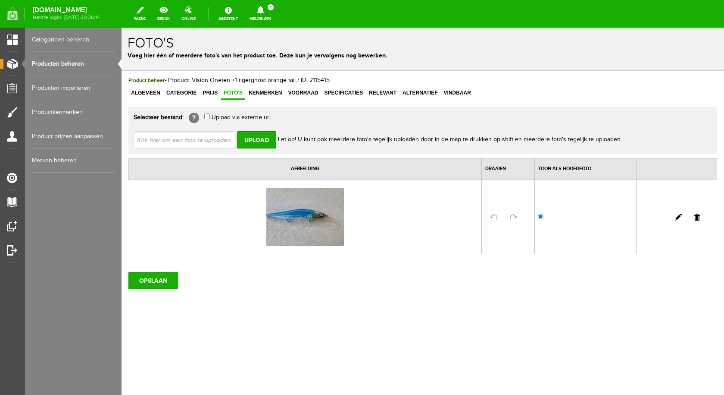
type input "C:\fakepath\visin oneten +1 tigerghost orange tail.jpg"
type input "visin oneten +1 tigerghost orange tail.jpg"
click at [257, 139] on input "Upload" at bounding box center [256, 139] width 39 height 17
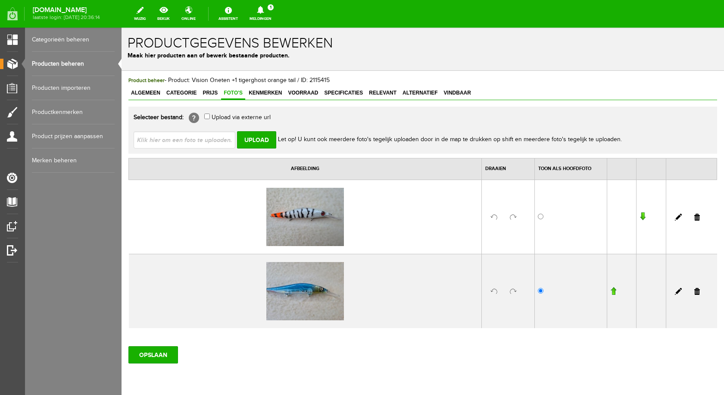
click at [695, 294] on link at bounding box center [698, 291] width 6 height 7
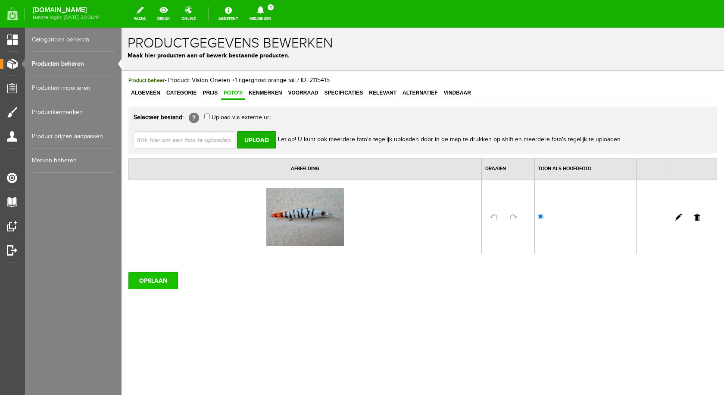
click at [158, 281] on input "OPSLAAN" at bounding box center [153, 280] width 50 height 17
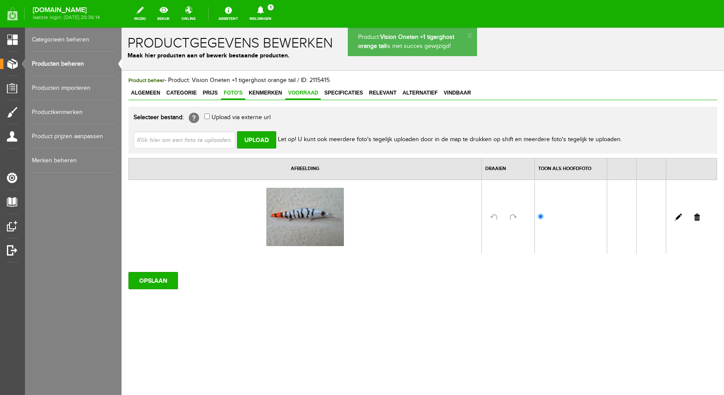
click at [298, 91] on span "Voorraad" at bounding box center [302, 93] width 35 height 6
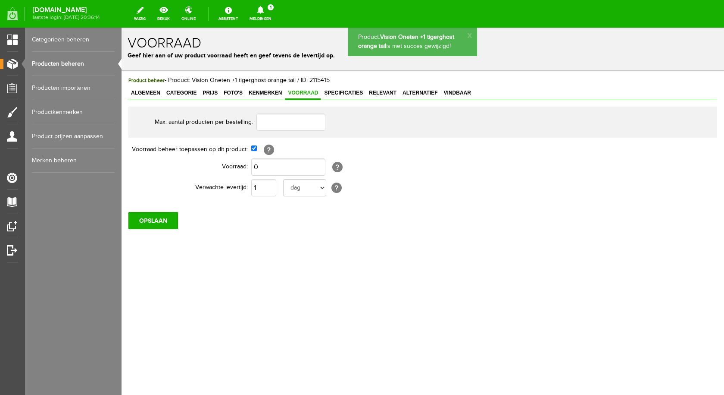
click at [290, 156] on td "[?]" at bounding box center [396, 149] width 291 height 15
click at [284, 166] on input "0" at bounding box center [288, 166] width 74 height 17
type input "1"
click at [149, 221] on input "OPSLAAN" at bounding box center [153, 220] width 50 height 17
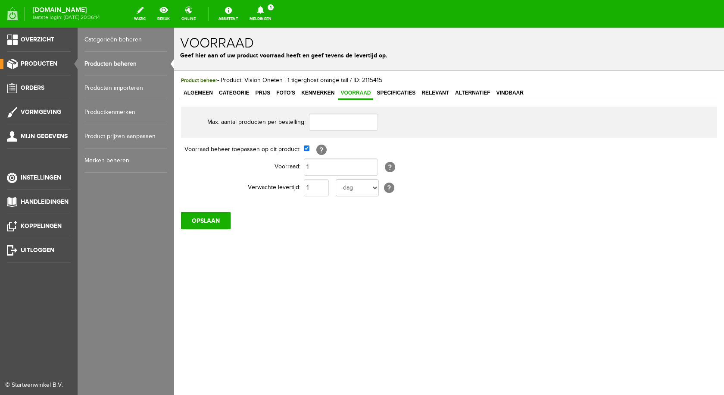
click at [103, 61] on link "Producten beheren" at bounding box center [126, 64] width 83 height 24
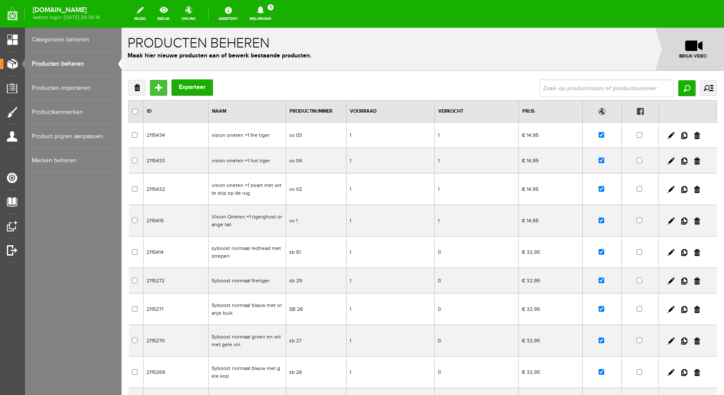
click at [156, 86] on input "Toevoegen" at bounding box center [158, 88] width 17 height 16
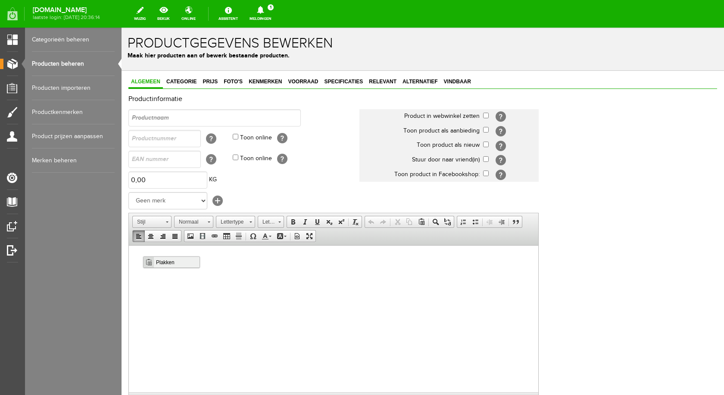
click at [169, 264] on span "Plakken" at bounding box center [177, 261] width 46 height 11
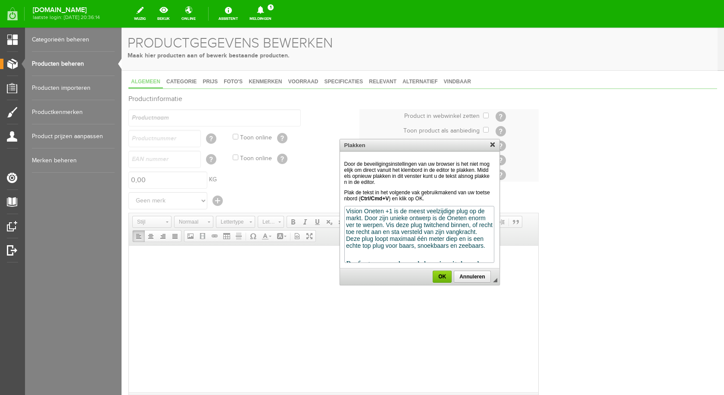
scroll to position [141, 0]
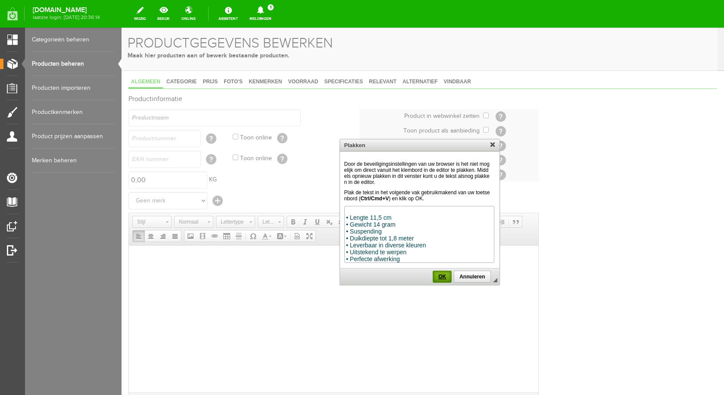
click at [445, 278] on span "OK" at bounding box center [442, 276] width 17 height 6
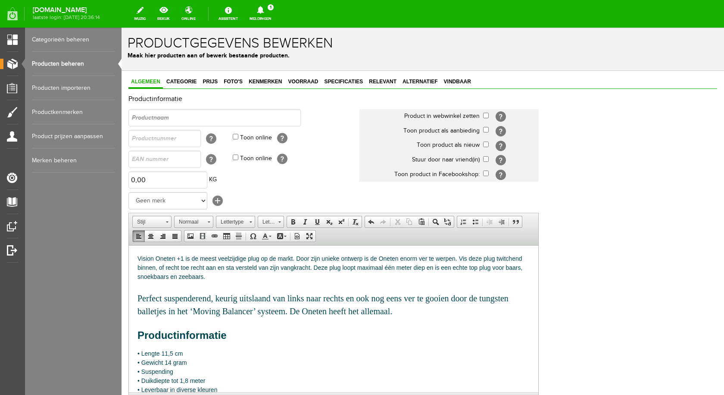
scroll to position [0, 0]
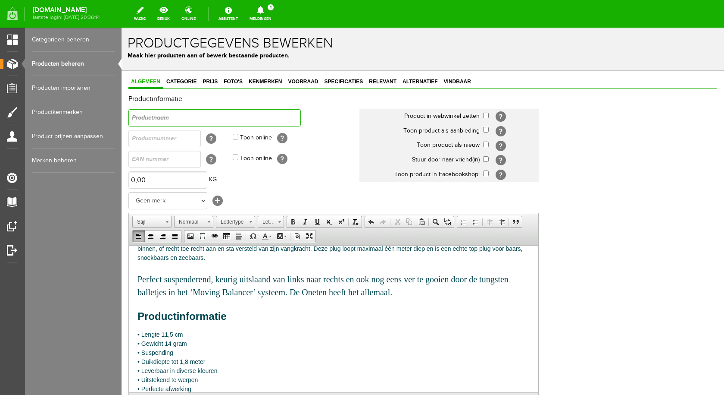
click at [156, 123] on input "text" at bounding box center [214, 117] width 172 height 17
type input "vision oneten +1 redhead doorzichtig"
click at [485, 114] on input "checkbox" at bounding box center [486, 116] width 6 height 6
checkbox input "true"
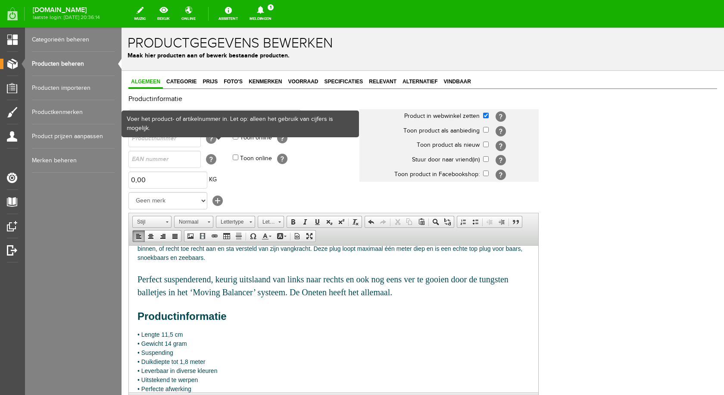
click at [236, 137] on div "Voer het product- of artikelnummer in. Let op: alleen het gebruik van cijfers i…" at bounding box center [241, 123] width 238 height 27
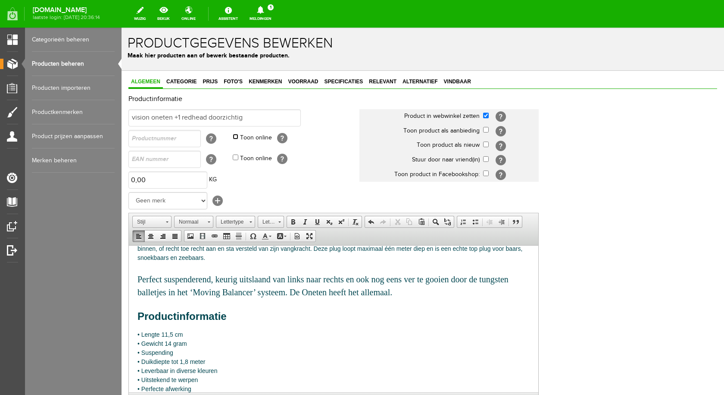
click at [237, 136] on input "Toon online" at bounding box center [236, 137] width 6 height 6
checkbox input "true"
click at [172, 140] on input "text" at bounding box center [164, 138] width 72 height 17
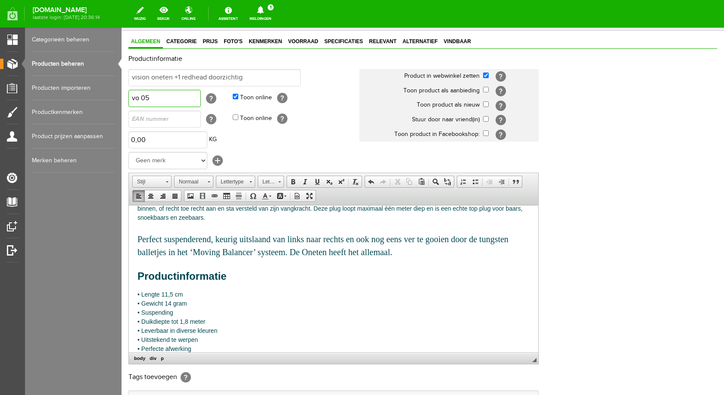
scroll to position [157, 0]
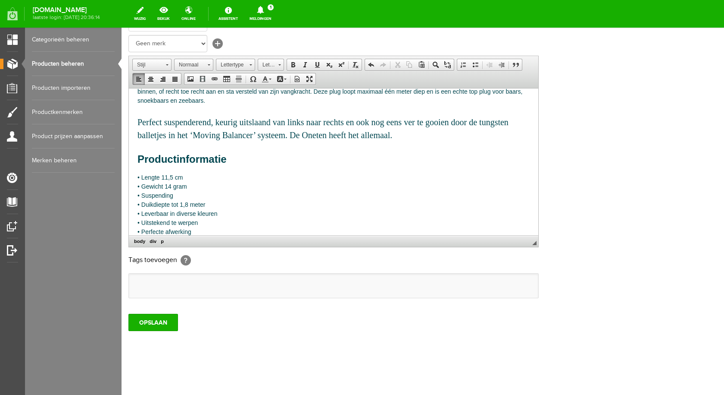
type input "vo 05"
click at [171, 297] on ul at bounding box center [334, 285] width 410 height 24
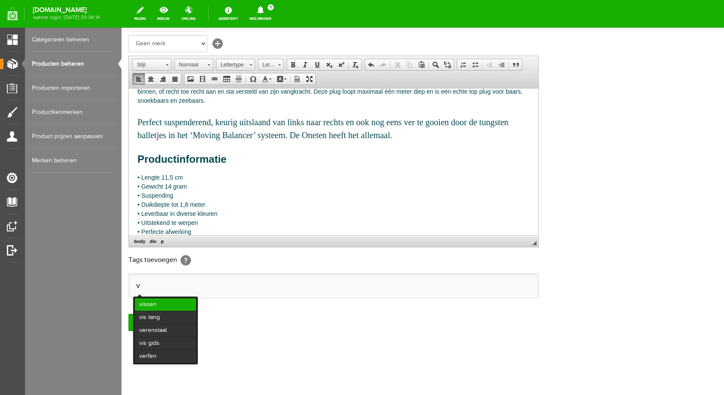
scroll to position [0, 0]
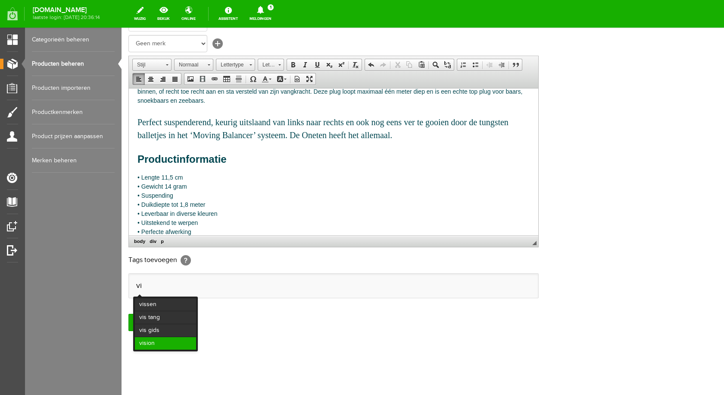
type input "vi"
click at [178, 343] on li "vision" at bounding box center [165, 343] width 61 height 13
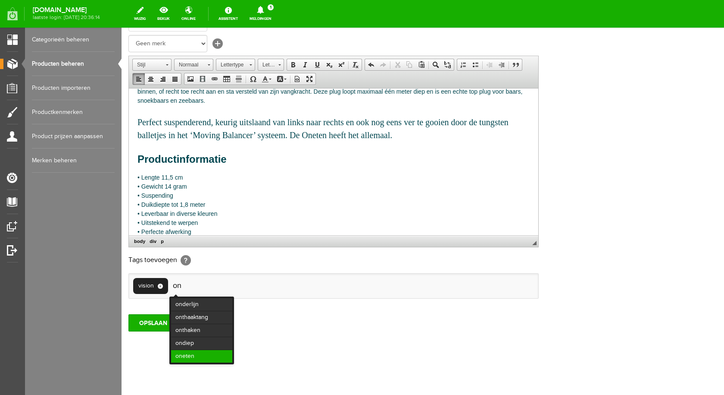
type input "on"
click at [199, 354] on li "oneten" at bounding box center [201, 356] width 61 height 13
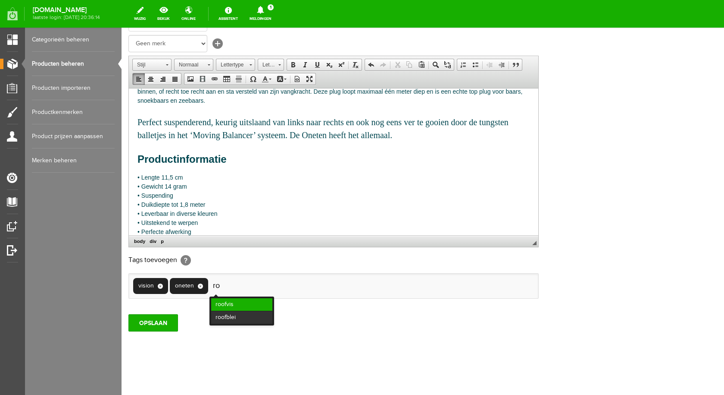
type input "ro"
click at [223, 305] on li "roofvis" at bounding box center [241, 304] width 61 height 13
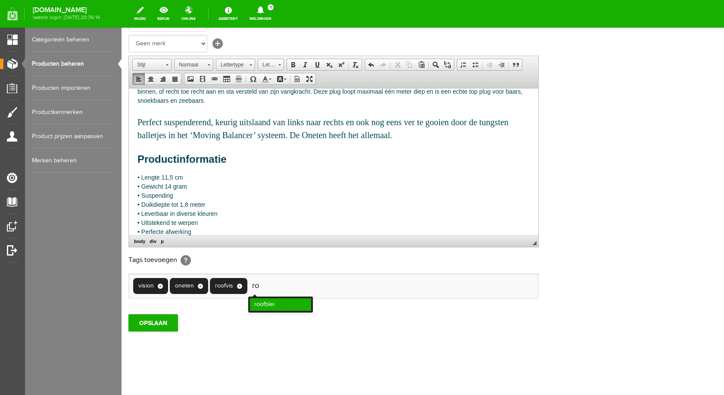
type input "ro"
click at [269, 305] on li "roofblei" at bounding box center [280, 304] width 61 height 13
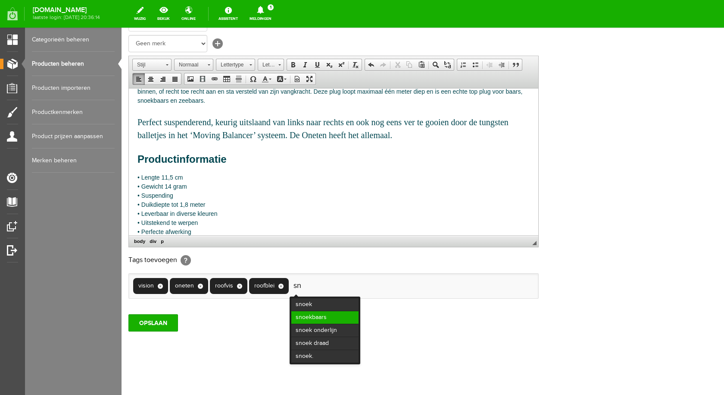
type input "sn"
click at [311, 316] on li "snoekbaars" at bounding box center [324, 317] width 67 height 13
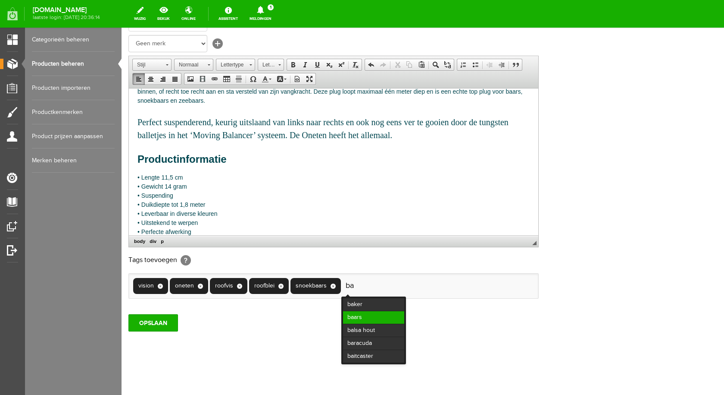
type input "ba"
click at [357, 316] on li "baars" at bounding box center [373, 317] width 61 height 13
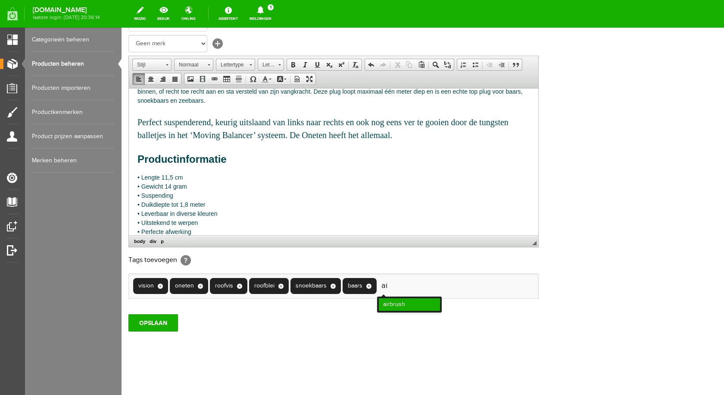
type input "ai"
click at [404, 303] on li "airbrush" at bounding box center [409, 304] width 61 height 13
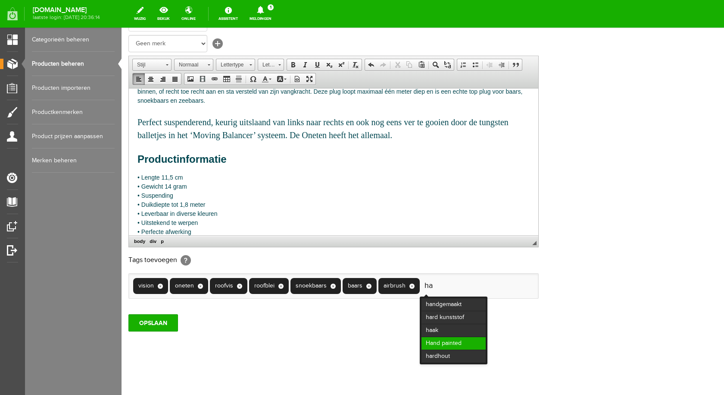
type input "ha"
click at [454, 340] on li "Hand painted" at bounding box center [454, 343] width 64 height 13
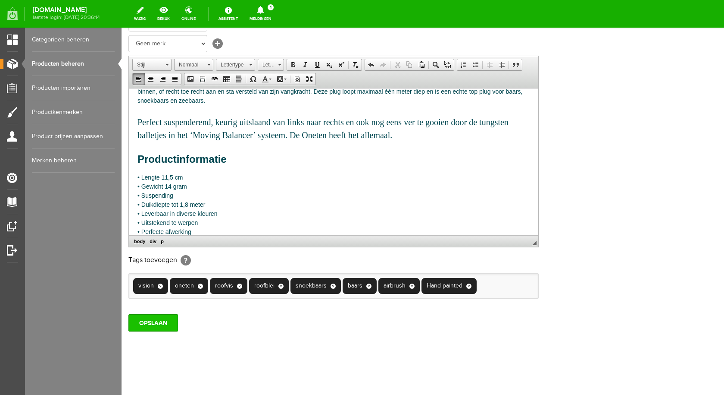
click at [161, 321] on input "OPSLAAN" at bounding box center [153, 322] width 50 height 17
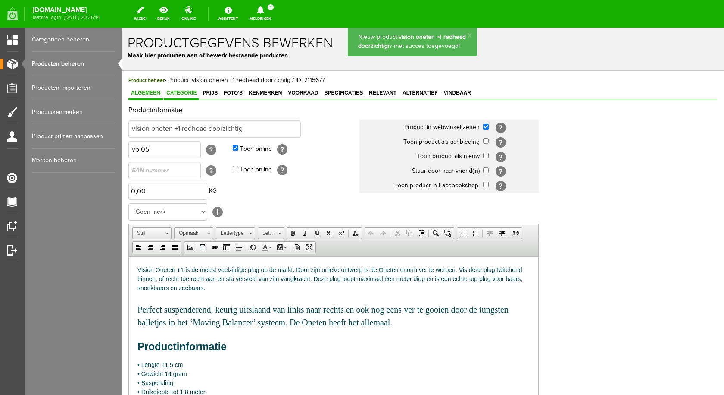
click at [190, 93] on span "Categorie" at bounding box center [181, 93] width 35 height 6
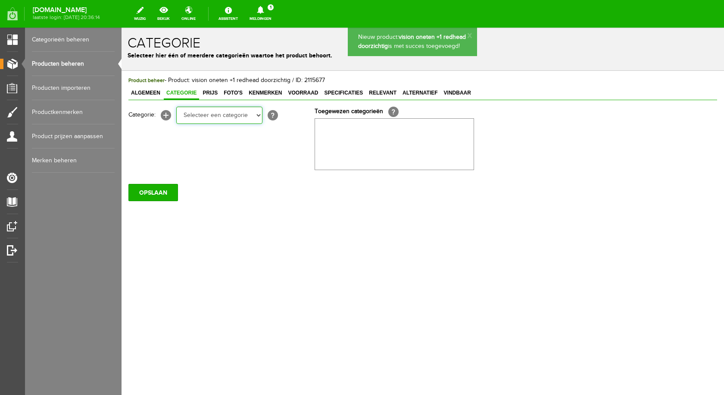
click at [207, 113] on select "Selecteer een categorie pluggen Python sheriff De schurk Swieber De Spok S-Cran…" at bounding box center [219, 114] width 86 height 17
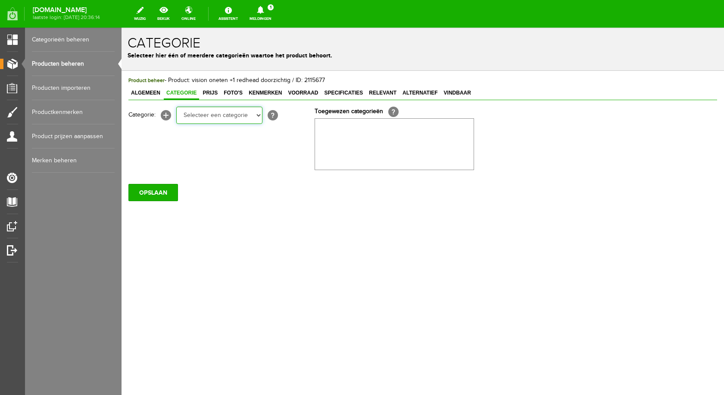
select select "282226"
click at [176, 106] on select "Selecteer een categorie pluggen Python sheriff De schurk Swieber De Spok S-Cran…" at bounding box center [219, 114] width 86 height 17
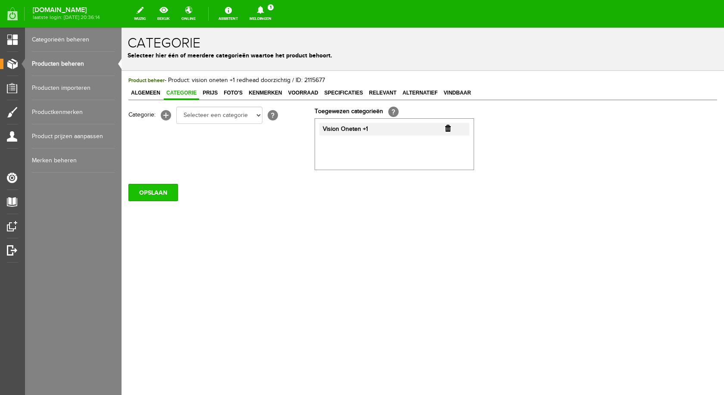
click at [156, 194] on input "OPSLAAN" at bounding box center [153, 192] width 50 height 17
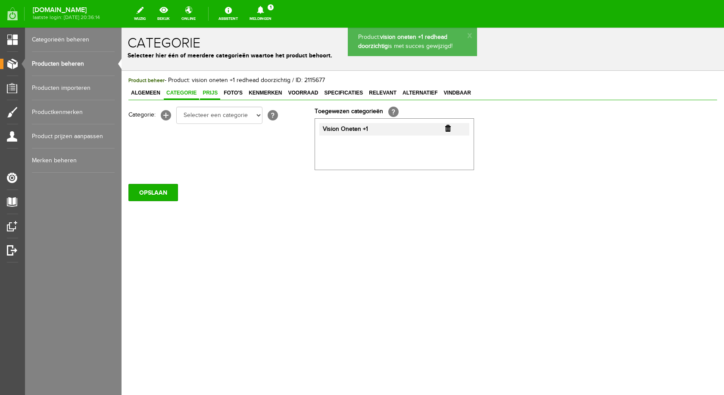
click at [214, 94] on span "Prijs" at bounding box center [210, 93] width 20 height 6
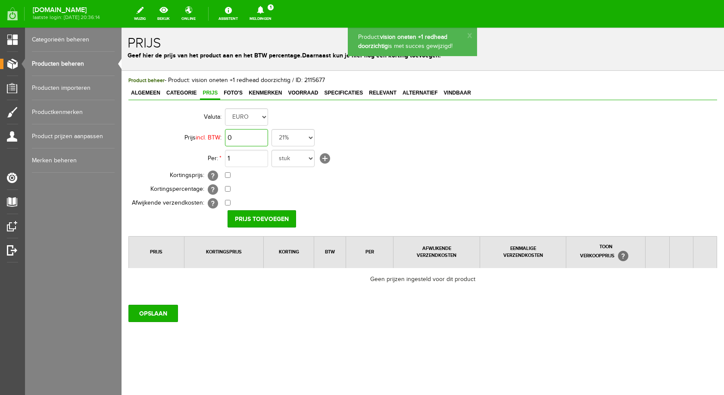
click at [251, 142] on input "0" at bounding box center [246, 137] width 43 height 17
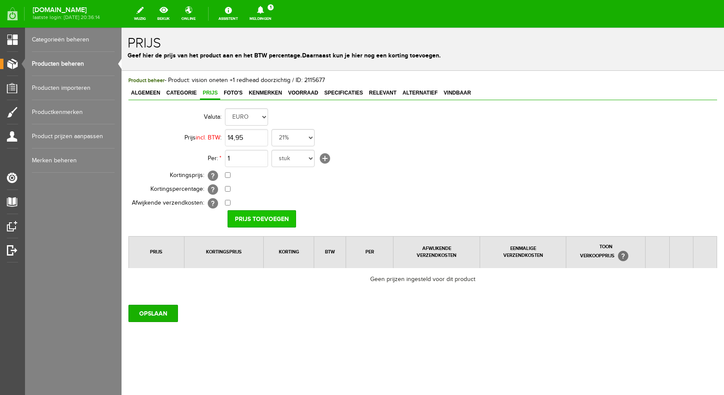
type input "€ 14,95"
click at [269, 216] on input "Prijs toevoegen" at bounding box center [262, 218] width 69 height 17
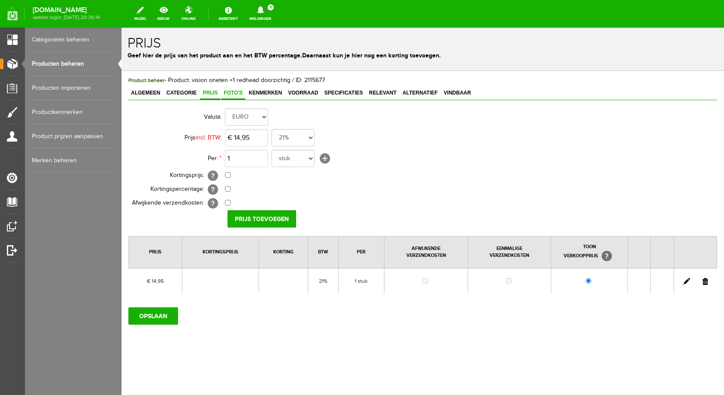
click at [235, 89] on link "Foto's" at bounding box center [233, 93] width 24 height 13
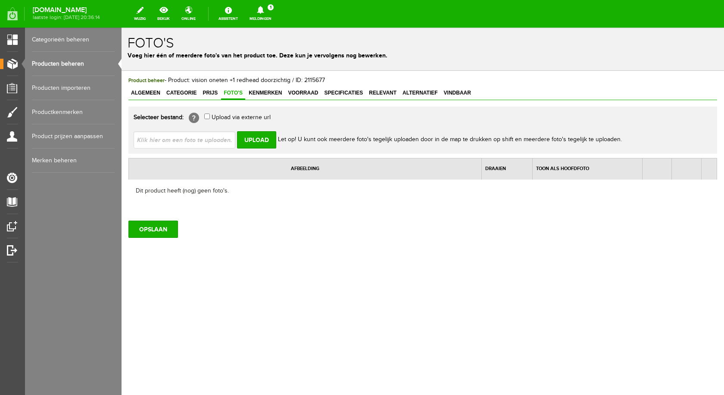
click at [200, 143] on input "file" at bounding box center [188, 139] width 109 height 16
type input "C:\fakepath\vision oneten _1 redhead doorzichtig.jpg"
type input "vision oneten _1 redhead doorzichtig.jpg"
click at [252, 136] on input "Upload" at bounding box center [256, 139] width 39 height 17
click at [252, 140] on input "Upload" at bounding box center [256, 139] width 39 height 17
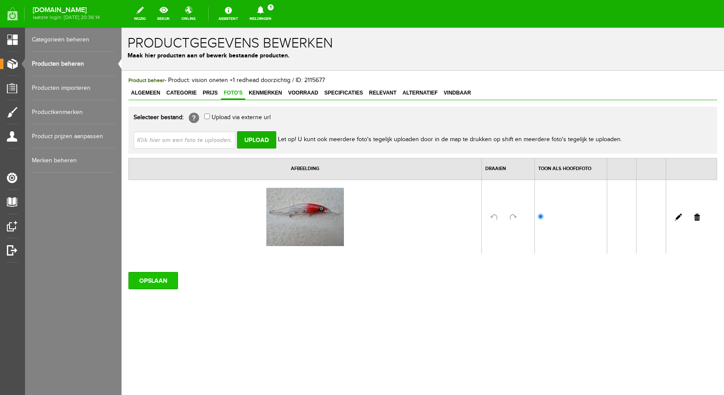
click at [150, 281] on input "OPSLAAN" at bounding box center [153, 280] width 50 height 17
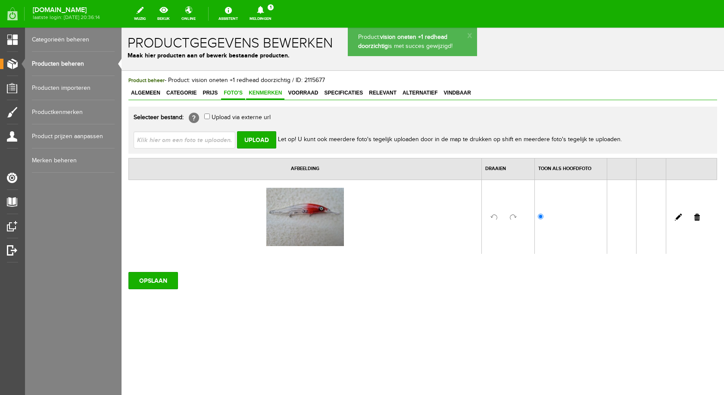
click at [277, 93] on span "Kenmerken" at bounding box center [265, 93] width 38 height 6
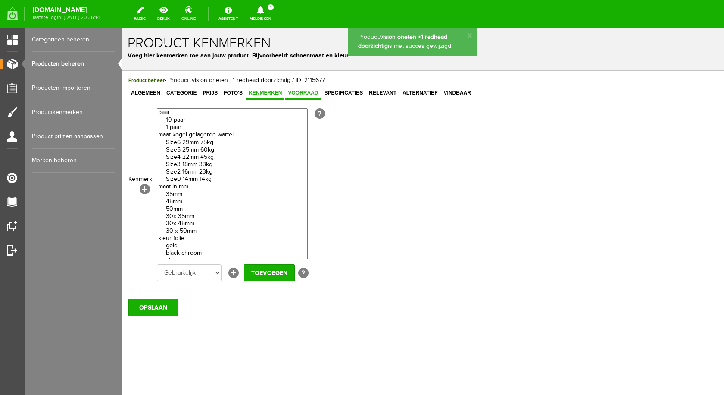
click at [300, 93] on span "Voorraad" at bounding box center [302, 93] width 35 height 6
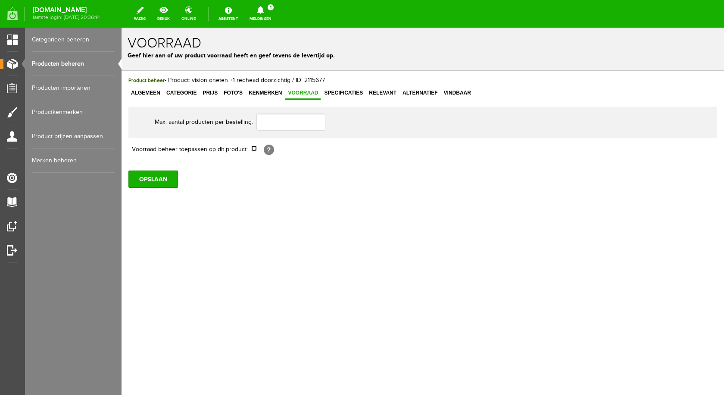
click at [254, 148] on input "checkbox" at bounding box center [254, 148] width 6 height 6
checkbox input "true"
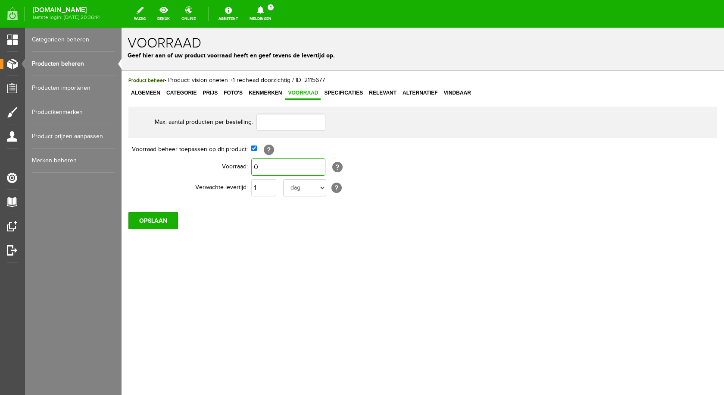
click at [261, 169] on input "0" at bounding box center [288, 166] width 74 height 17
type input "1"
click at [160, 218] on input "OPSLAAN" at bounding box center [153, 220] width 50 height 17
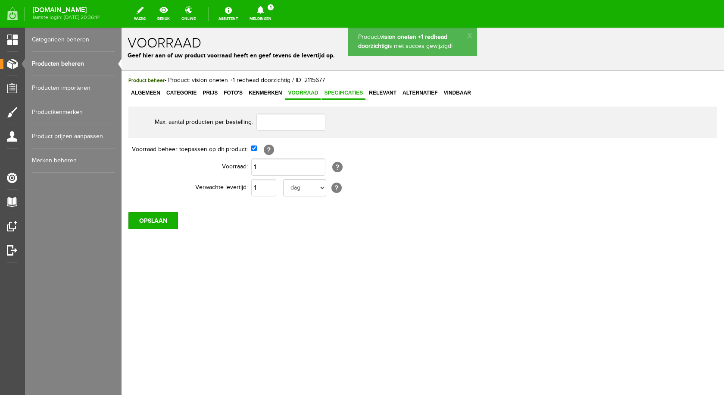
click at [343, 93] on span "Specificaties" at bounding box center [344, 93] width 44 height 6
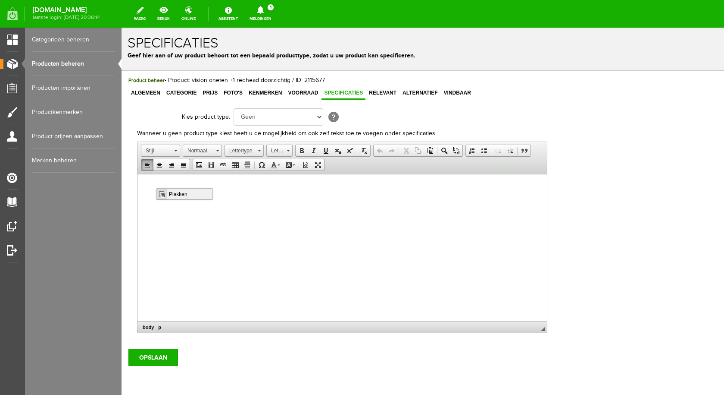
click at [182, 194] on span "Plakken" at bounding box center [190, 193] width 46 height 11
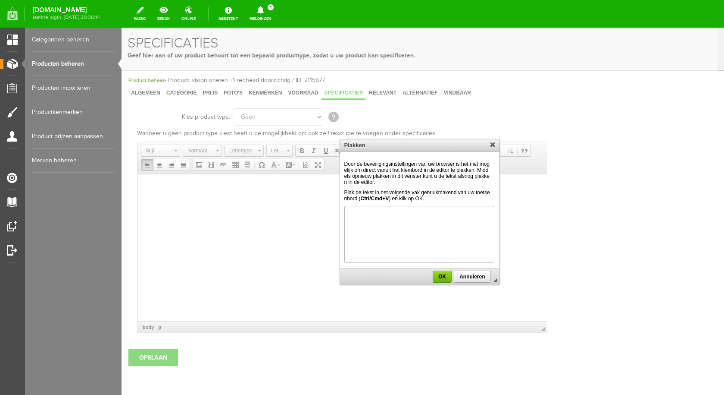
scroll to position [106, 0]
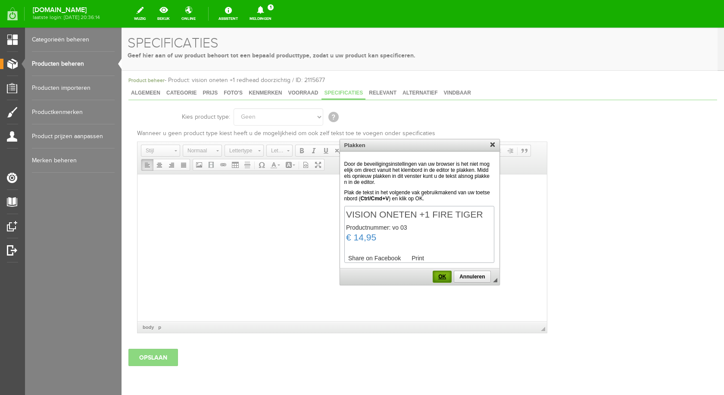
click at [443, 276] on span "OK" at bounding box center [442, 276] width 17 height 6
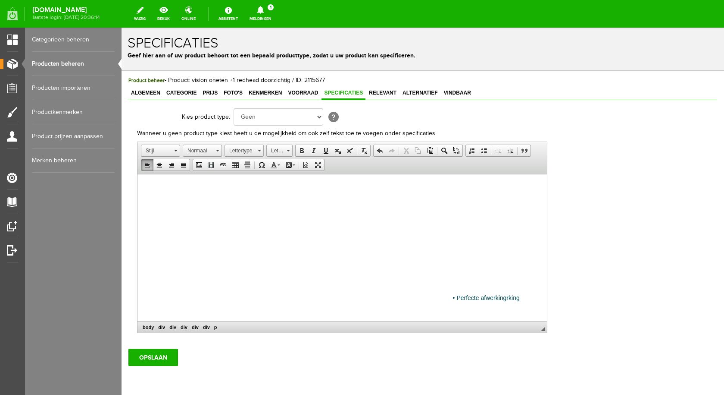
scroll to position [6492, 0]
drag, startPoint x: 153, startPoint y: 191, endPoint x: 549, endPoint y: 324, distance: 417.6
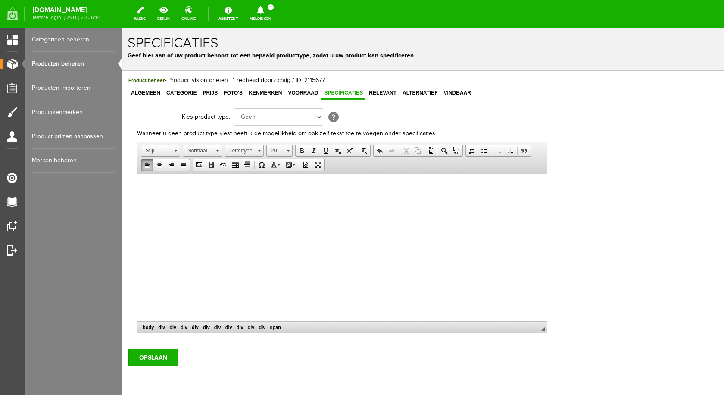
scroll to position [995, 0]
drag, startPoint x: 143, startPoint y: 188, endPoint x: 509, endPoint y: 315, distance: 387.5
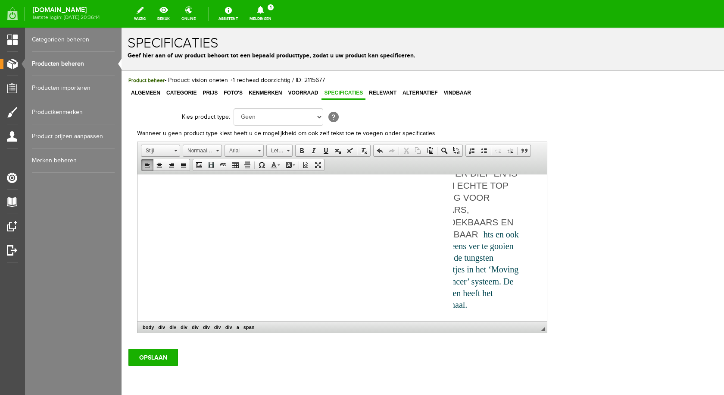
scroll to position [0, 0]
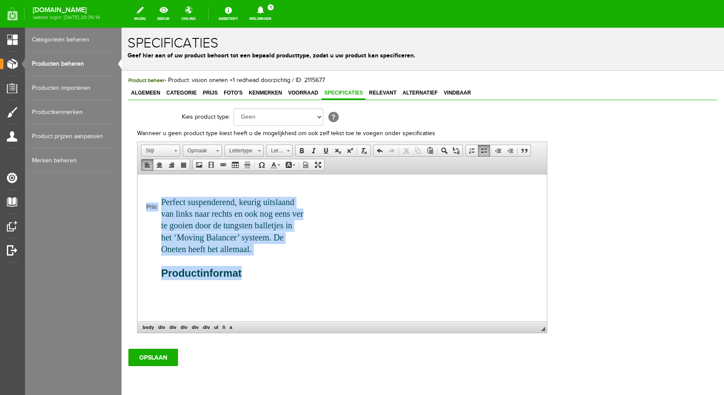
click at [247, 304] on html "Prin Perfect suspenderend, keurig uitslaand van links naar rechts en ook nog ee…" at bounding box center [343, 243] width 410 height 155
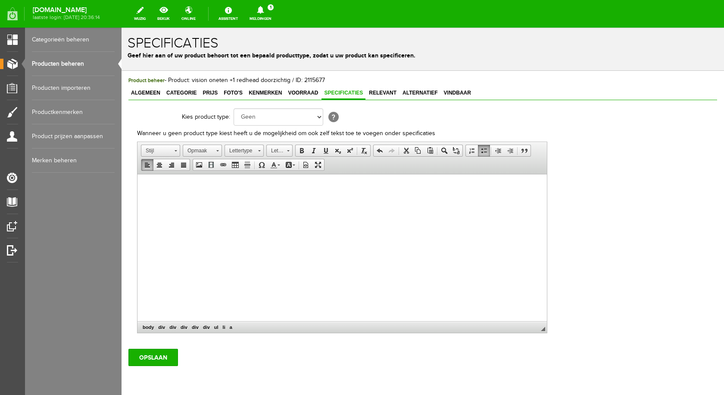
scroll to position [1, 0]
click at [140, 198] on span at bounding box center [139, 197] width 3 height 7
click at [139, 198] on span at bounding box center [139, 197] width 3 height 7
click at [150, 185] on div at bounding box center [342, 189] width 392 height 15
click at [168, 327] on span at bounding box center [166, 327] width 5 height 8
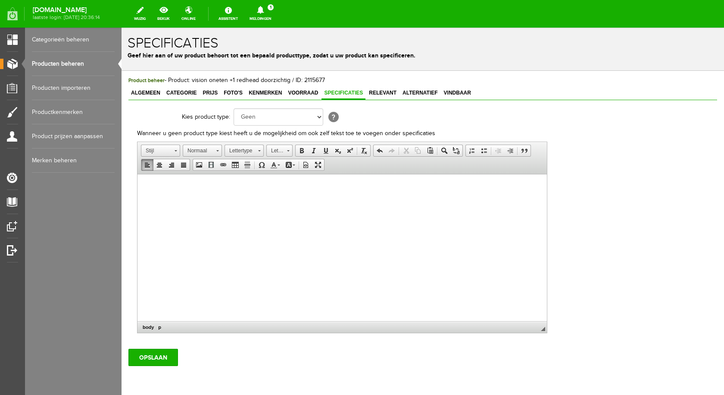
scroll to position [16, 0]
click at [160, 183] on div at bounding box center [342, 189] width 392 height 15
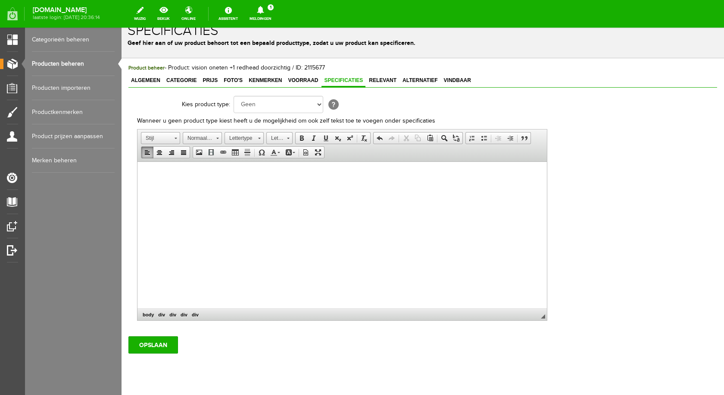
scroll to position [0, 0]
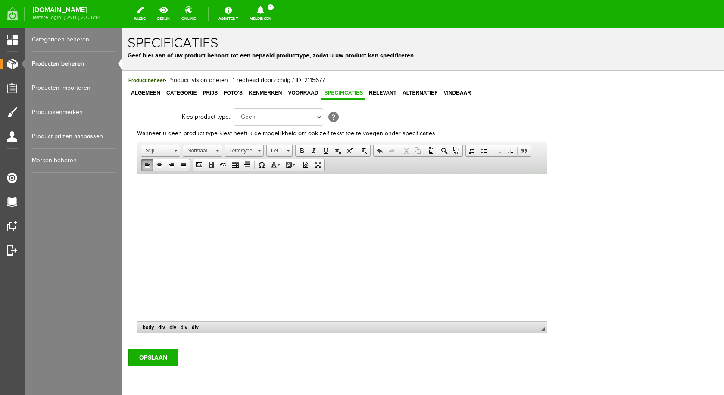
click at [530, 187] on p at bounding box center [342, 187] width 392 height 9
click at [517, 176] on html at bounding box center [343, 255] width 410 height 163
drag, startPoint x: 151, startPoint y: 186, endPoint x: 167, endPoint y: 334, distance: 148.7
click at [177, 193] on span "Plakken" at bounding box center [185, 192] width 46 height 11
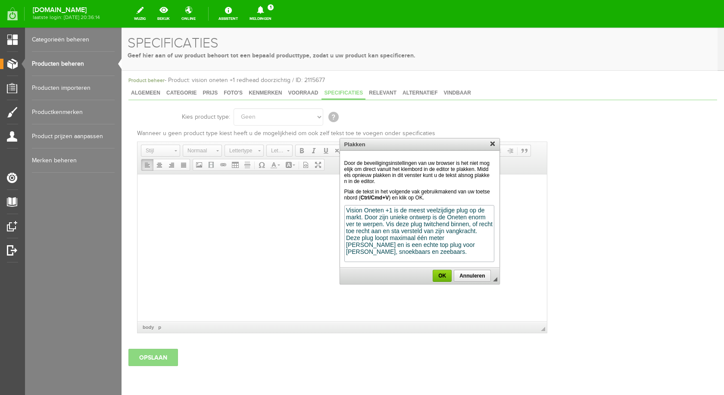
scroll to position [141, 0]
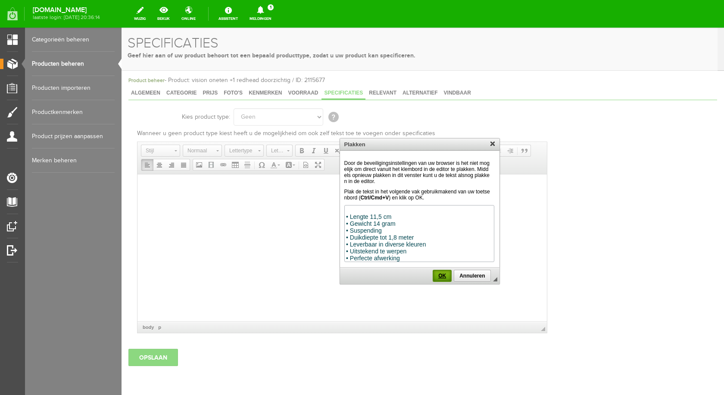
click at [443, 276] on span "OK" at bounding box center [442, 275] width 17 height 6
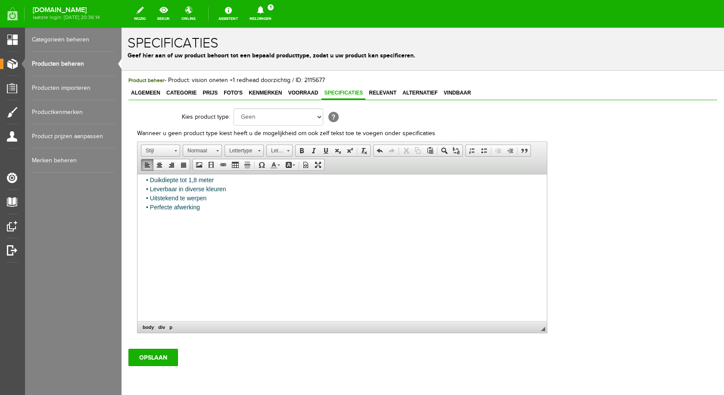
scroll to position [0, 0]
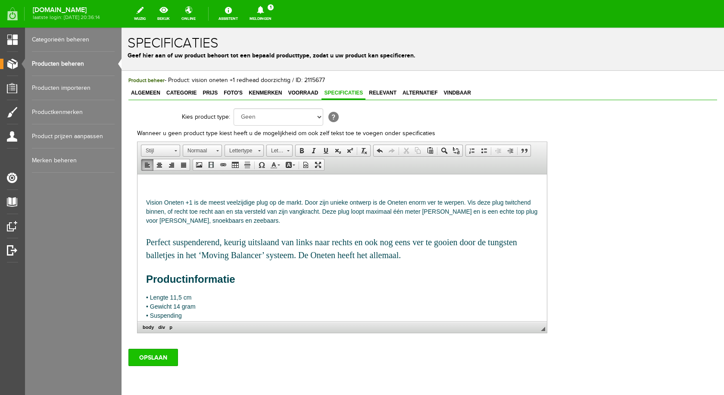
click at [148, 357] on input "OPSLAAN" at bounding box center [153, 356] width 50 height 17
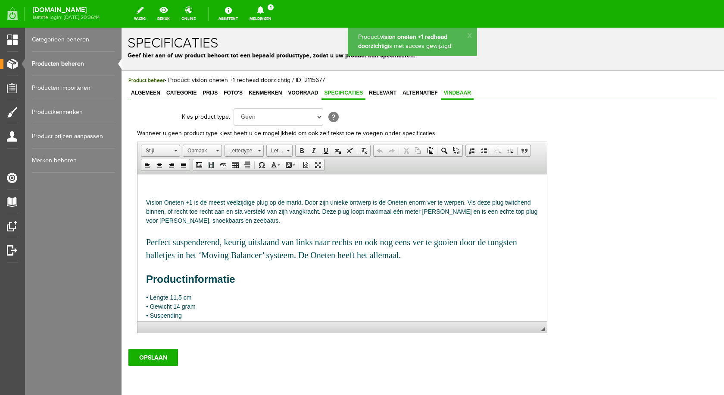
click at [451, 91] on span "Vindbaar" at bounding box center [458, 93] width 32 height 6
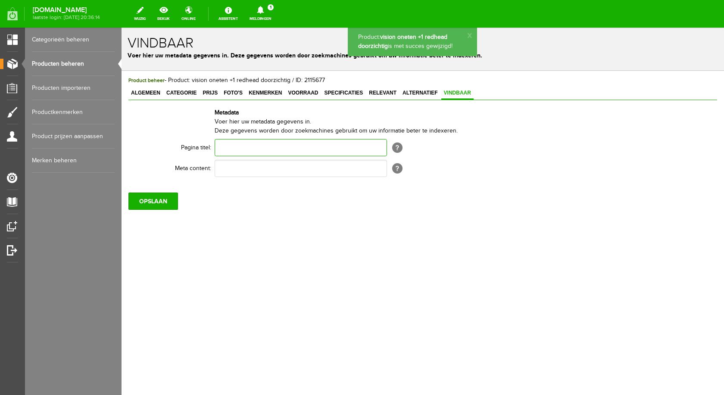
click at [225, 145] on input "text" at bounding box center [301, 147] width 172 height 17
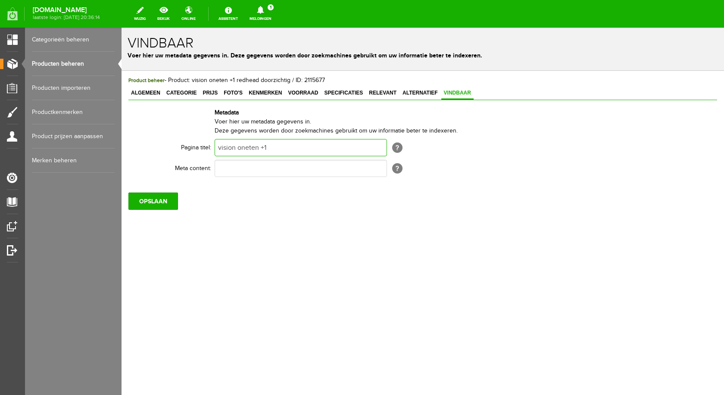
type input "vision oneten +1"
click at [271, 168] on input "text" at bounding box center [301, 168] width 172 height 17
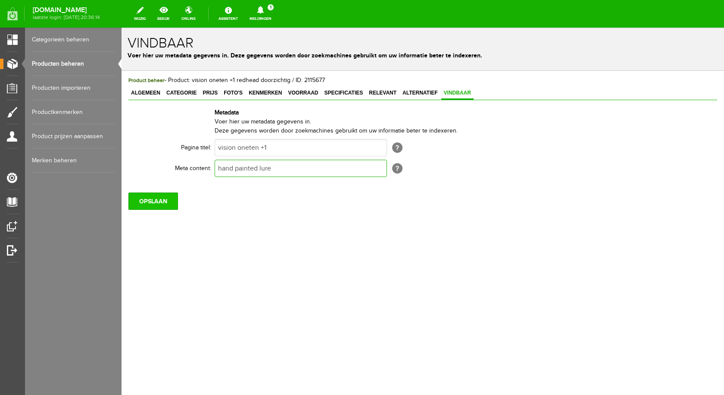
type input "hand painted lure"
click at [147, 198] on input "OPSLAAN" at bounding box center [153, 200] width 50 height 17
